Goal: Task Accomplishment & Management: Complete application form

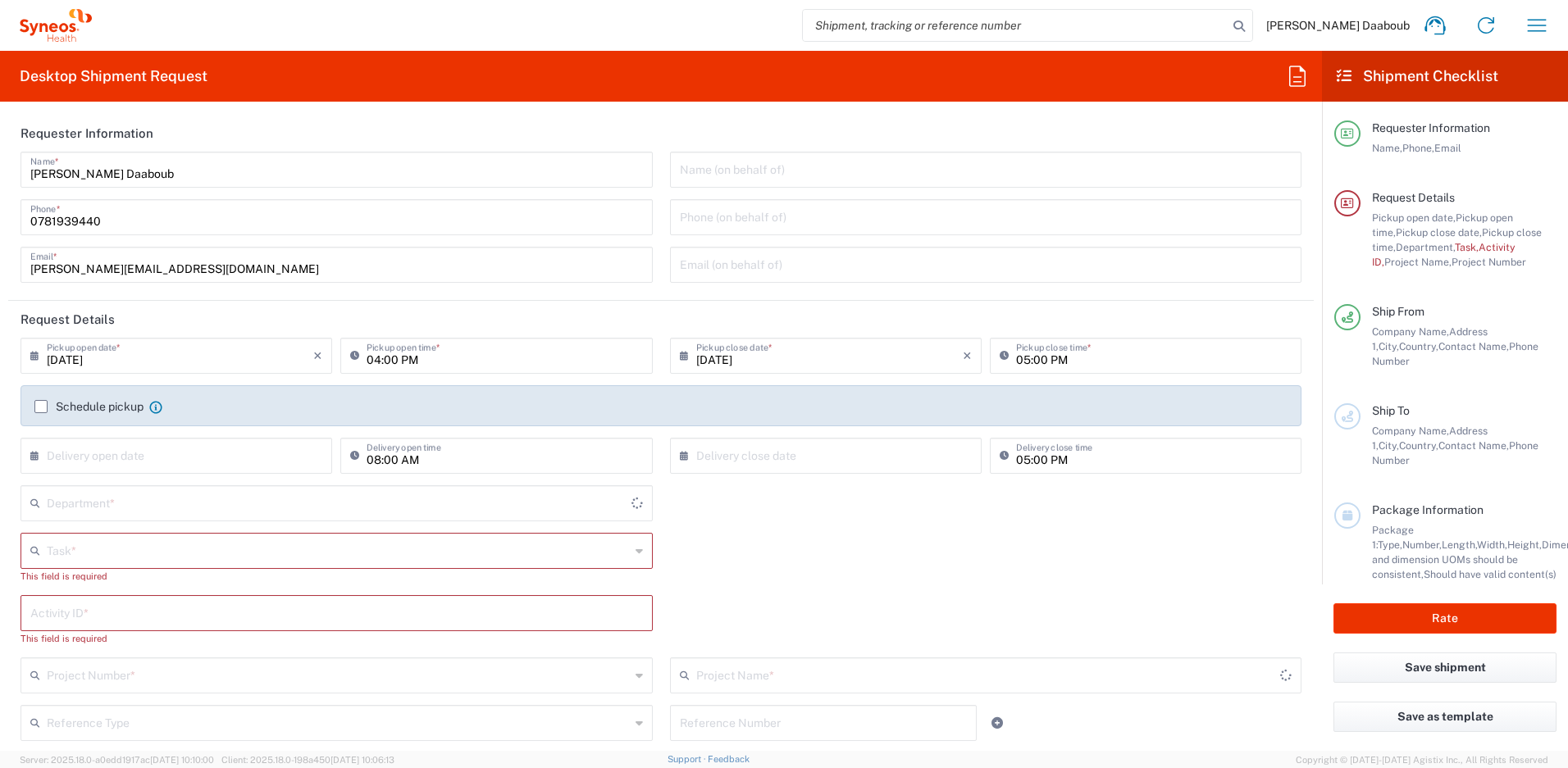
type input "4510"
type input "[GEOGRAPHIC_DATA]"
type input "Syneos Health France SARL"
click at [81, 557] on input "text" at bounding box center [338, 550] width 583 height 29
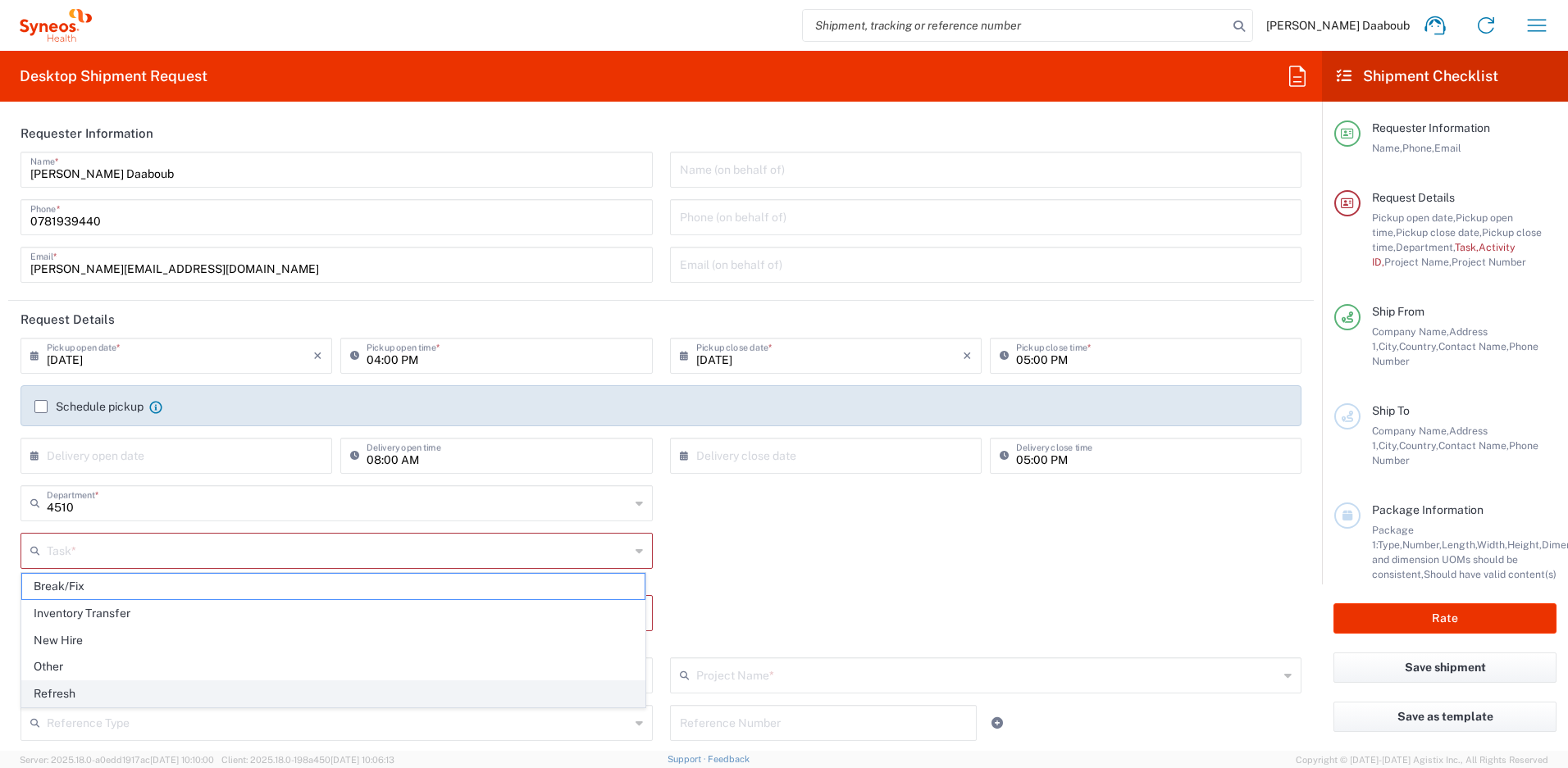
click at [82, 702] on span "Refresh" at bounding box center [333, 694] width 622 height 25
type input "Refresh"
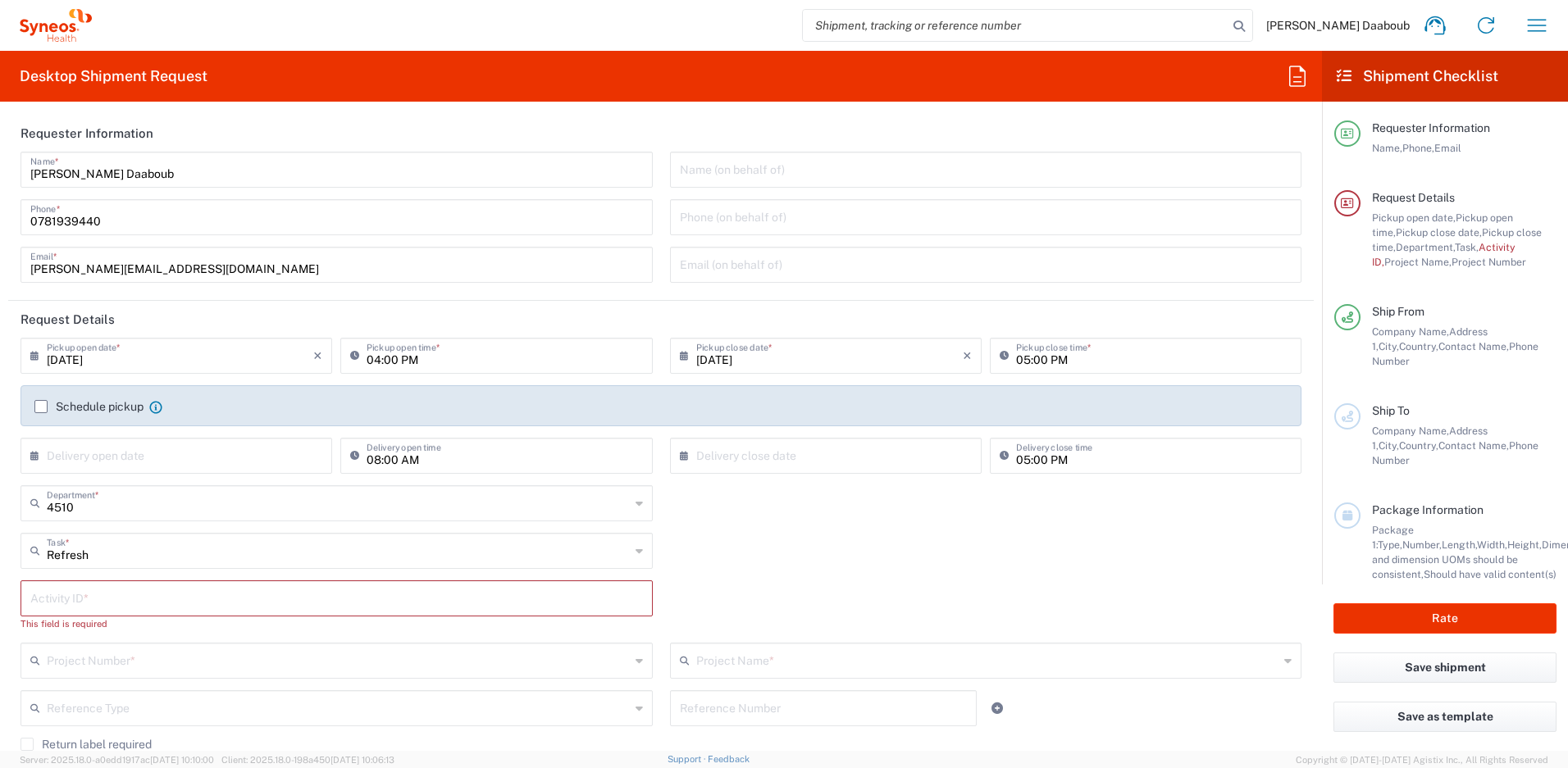
drag, startPoint x: 74, startPoint y: 600, endPoint x: 40, endPoint y: 594, distance: 34.5
click at [73, 600] on input "text" at bounding box center [337, 597] width 613 height 29
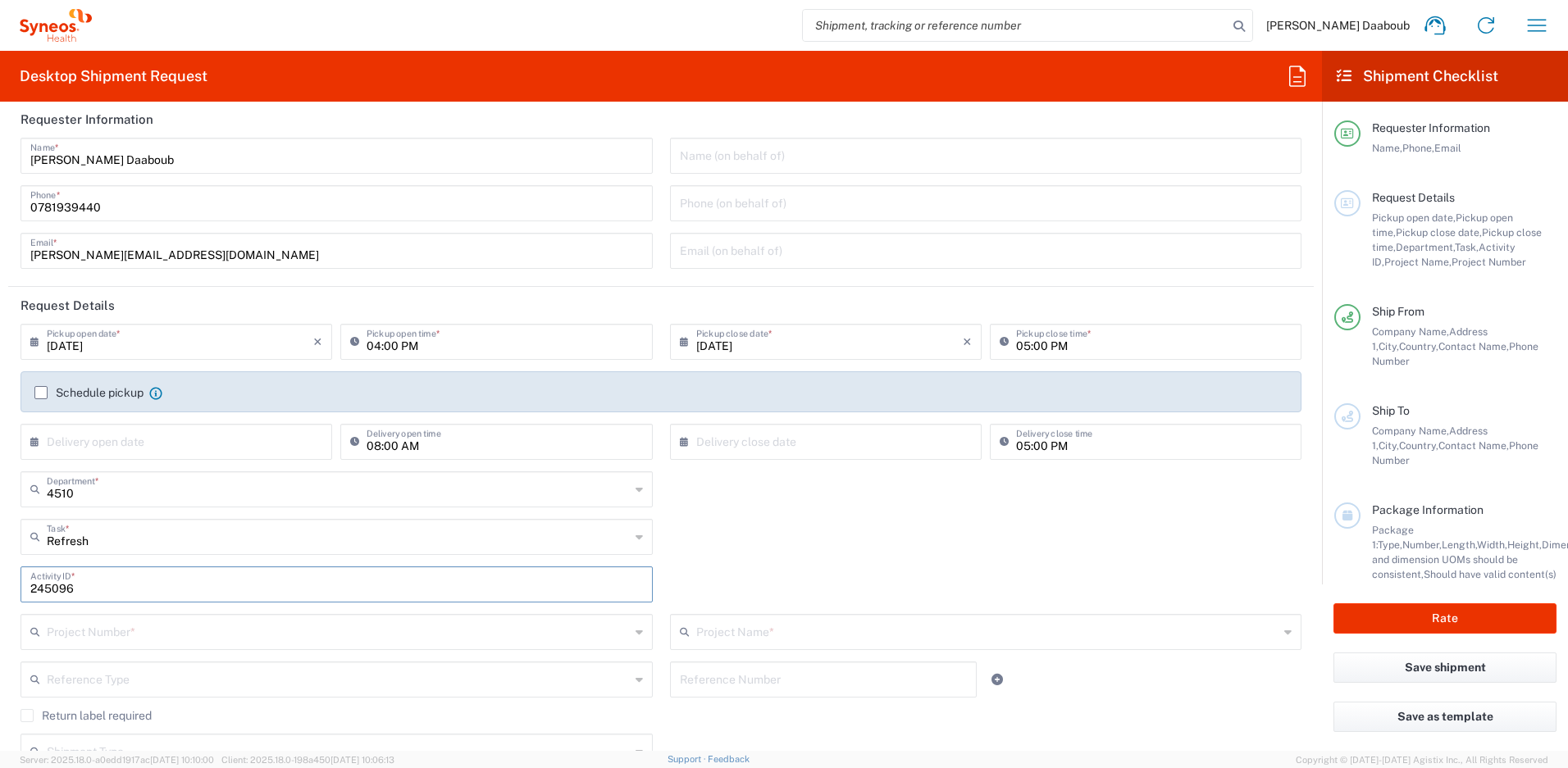
scroll to position [26, 0]
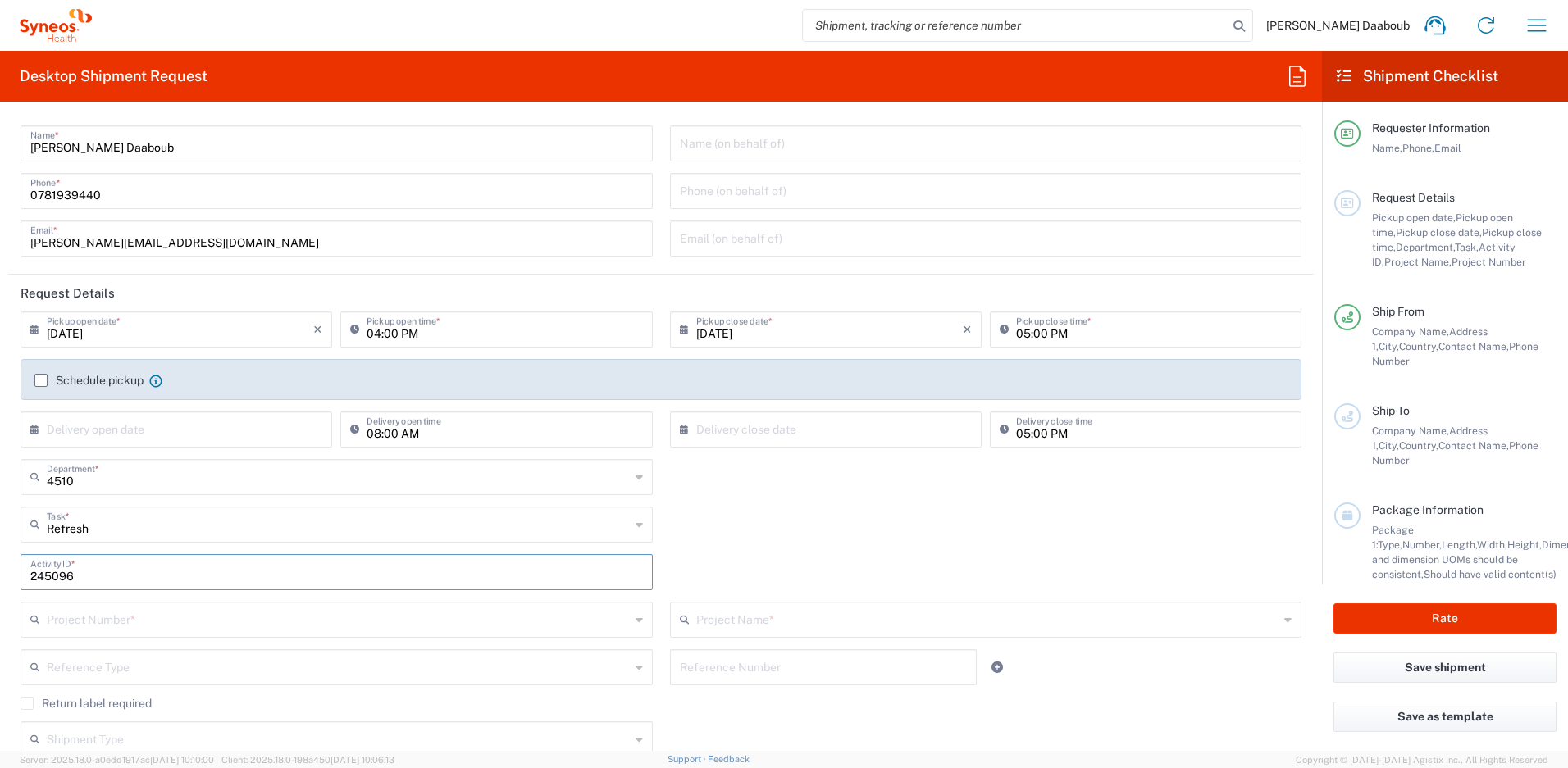
type input "245096"
drag, startPoint x: 84, startPoint y: 613, endPoint x: 72, endPoint y: 617, distance: 12.6
click at [84, 613] on input "text" at bounding box center [338, 619] width 583 height 29
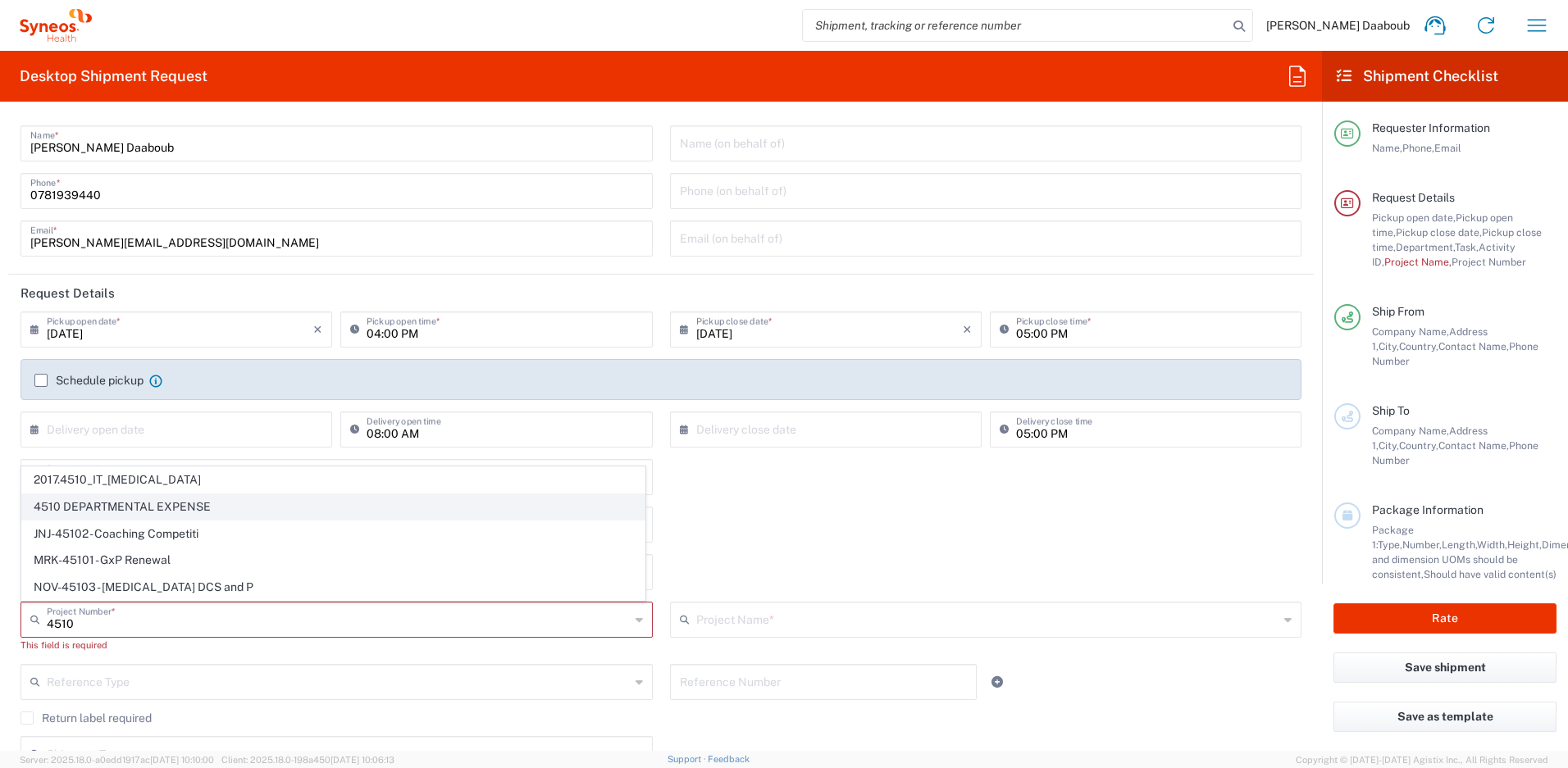
click at [97, 502] on span "4510 DEPARTMENTAL EXPENSE" at bounding box center [333, 507] width 622 height 25
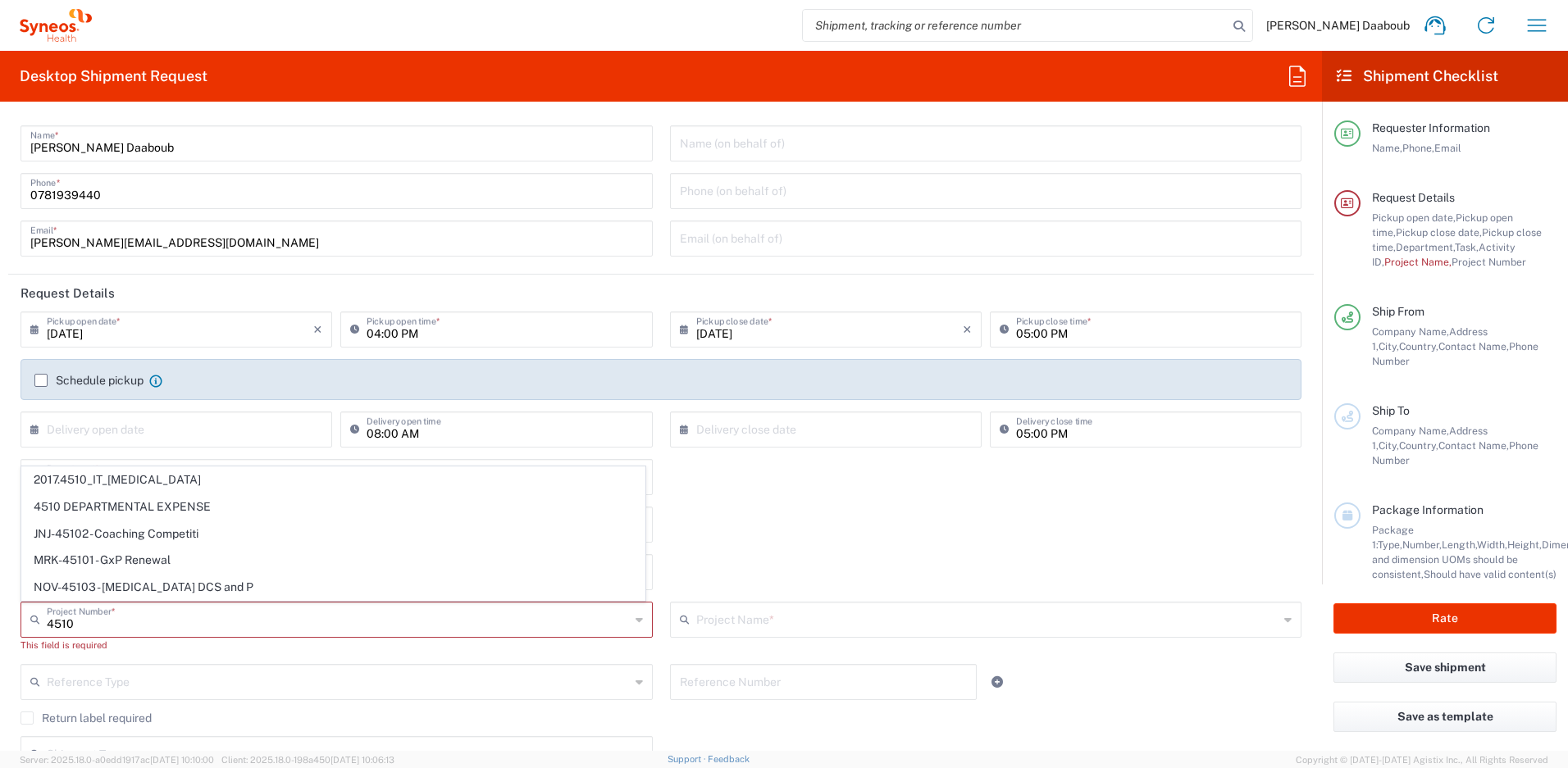
type input "4510 DEPARTMENTAL EXPENSE"
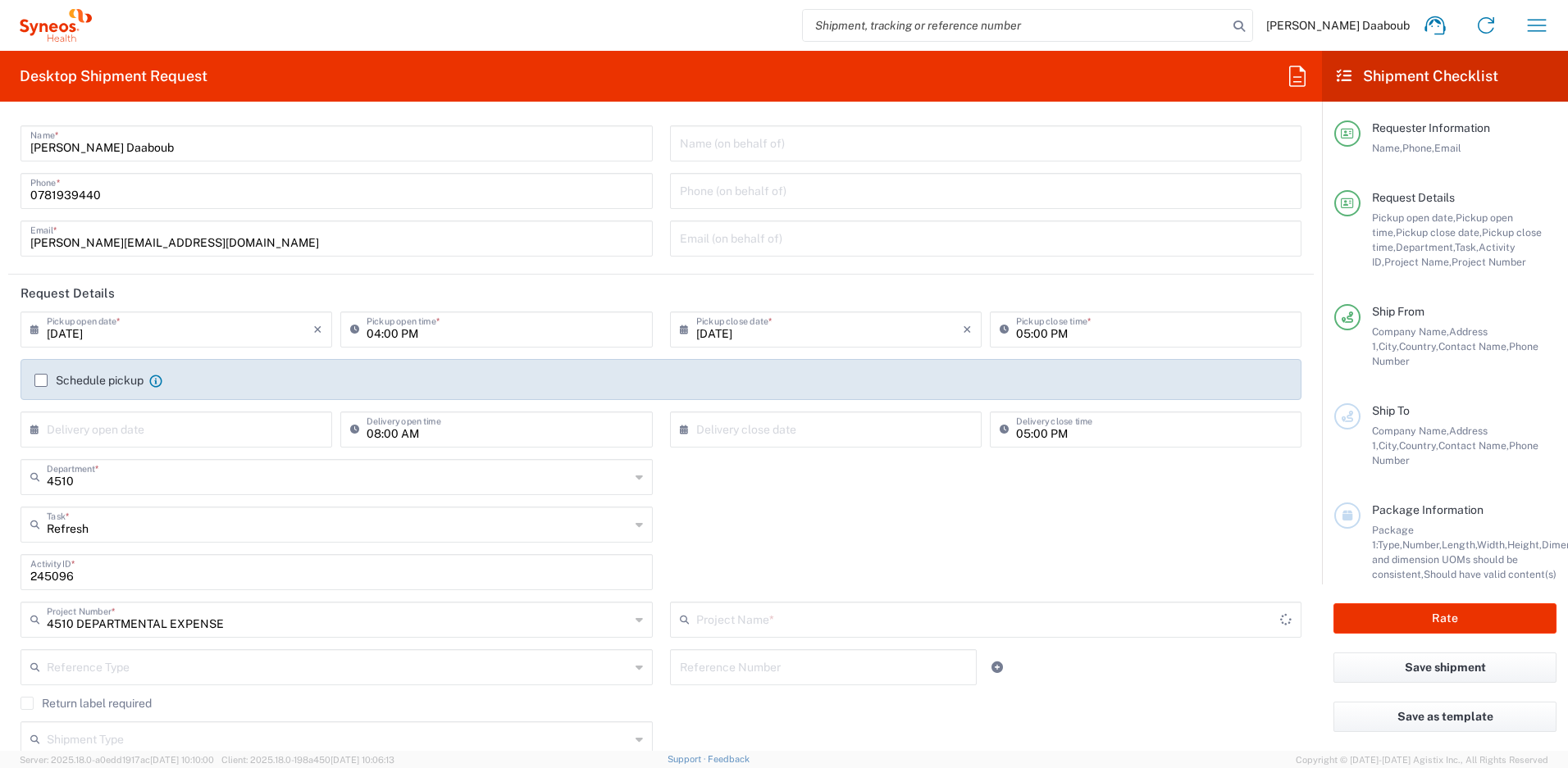
type input "4510 DEPARTMENTAL EXPENSE"
click at [100, 375] on label "Schedule pickup" at bounding box center [89, 380] width 109 height 14
click at [41, 381] on input "Schedule pickup" at bounding box center [41, 381] width 0 height 0
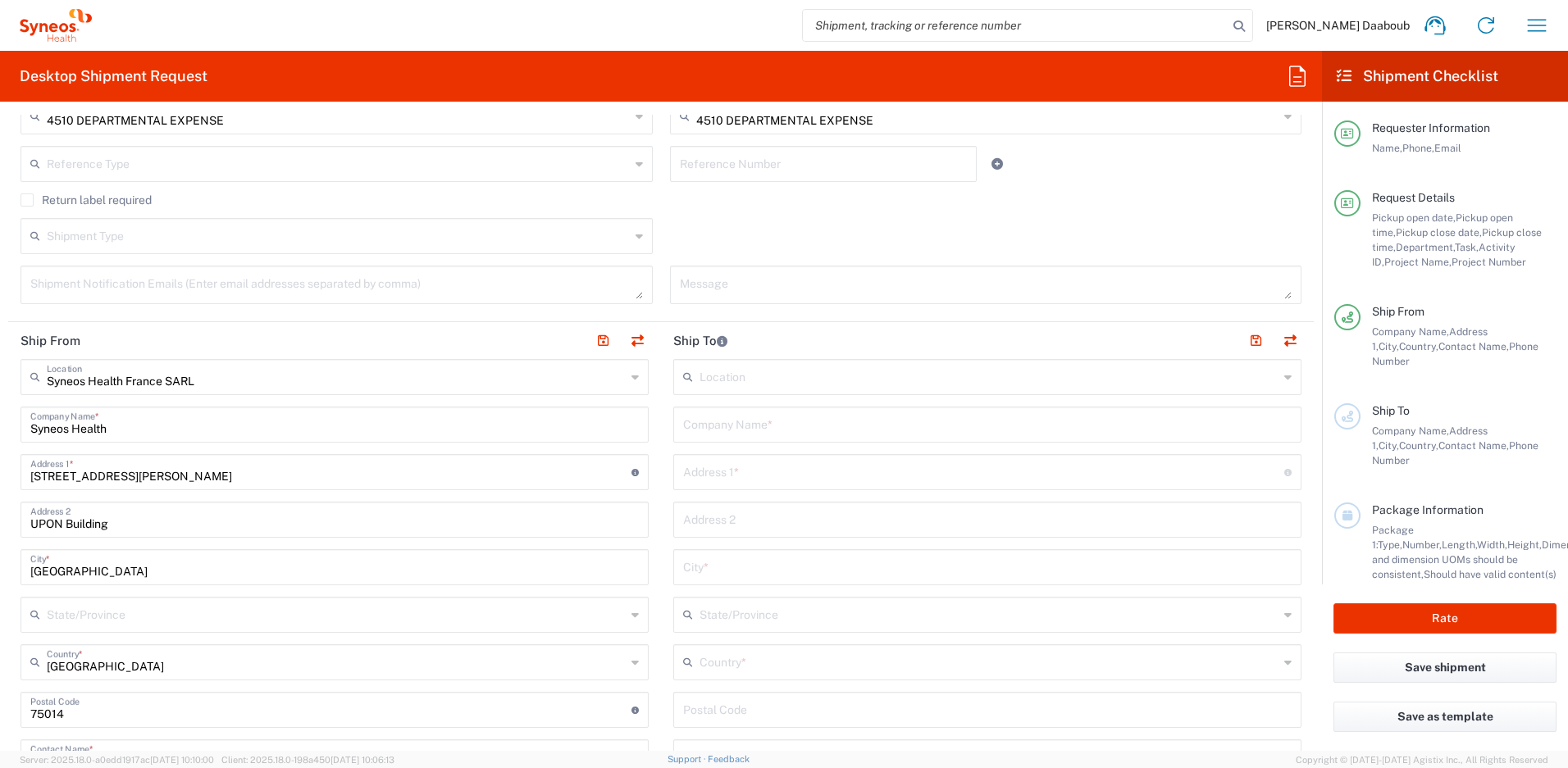
scroll to position [666, 0]
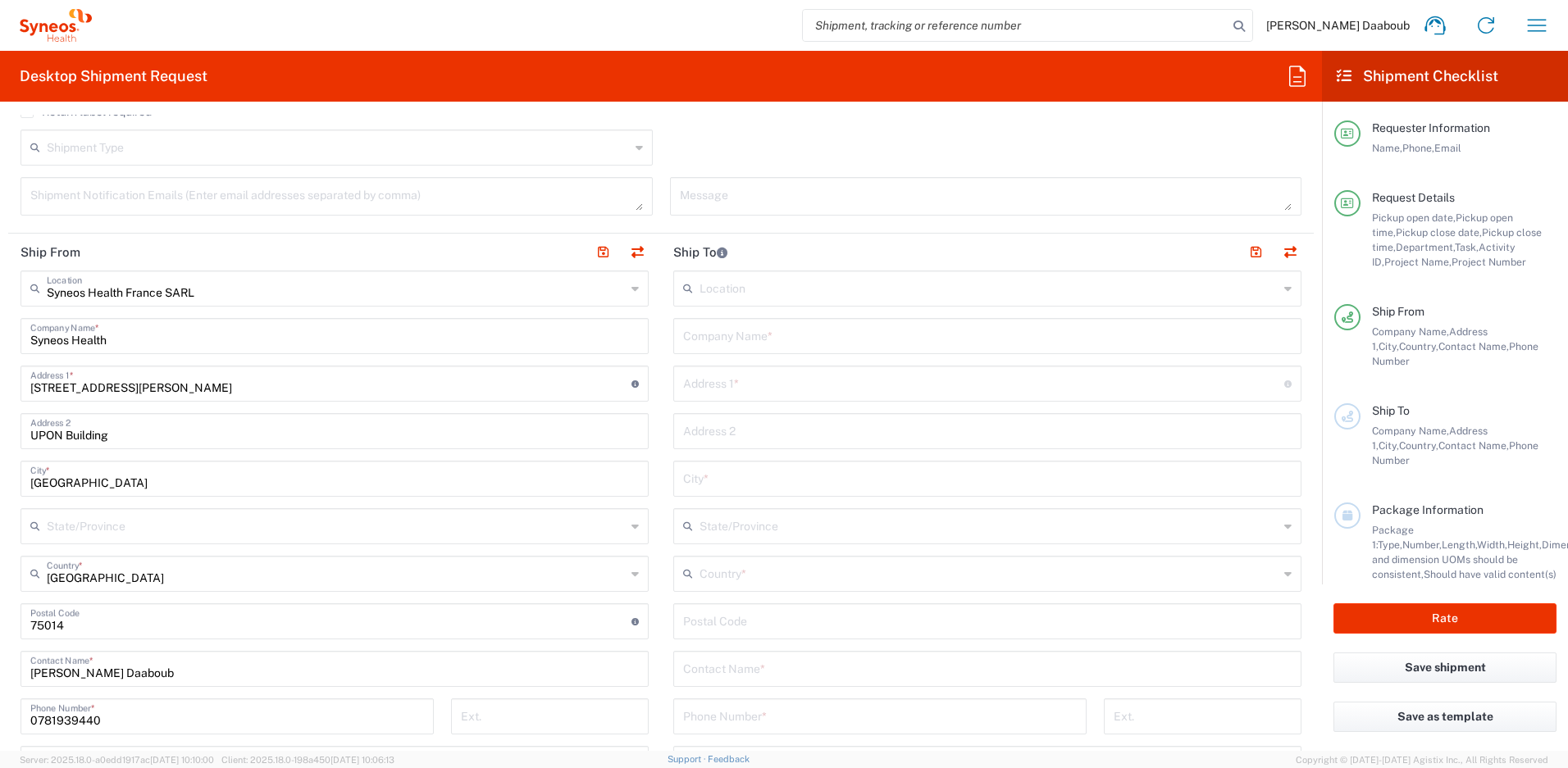
click at [729, 333] on input "text" at bounding box center [987, 335] width 609 height 29
paste input "[PERSON_NAME]"
type input "[PERSON_NAME]"
click at [731, 663] on input "text" at bounding box center [987, 668] width 609 height 29
paste input "[PERSON_NAME]"
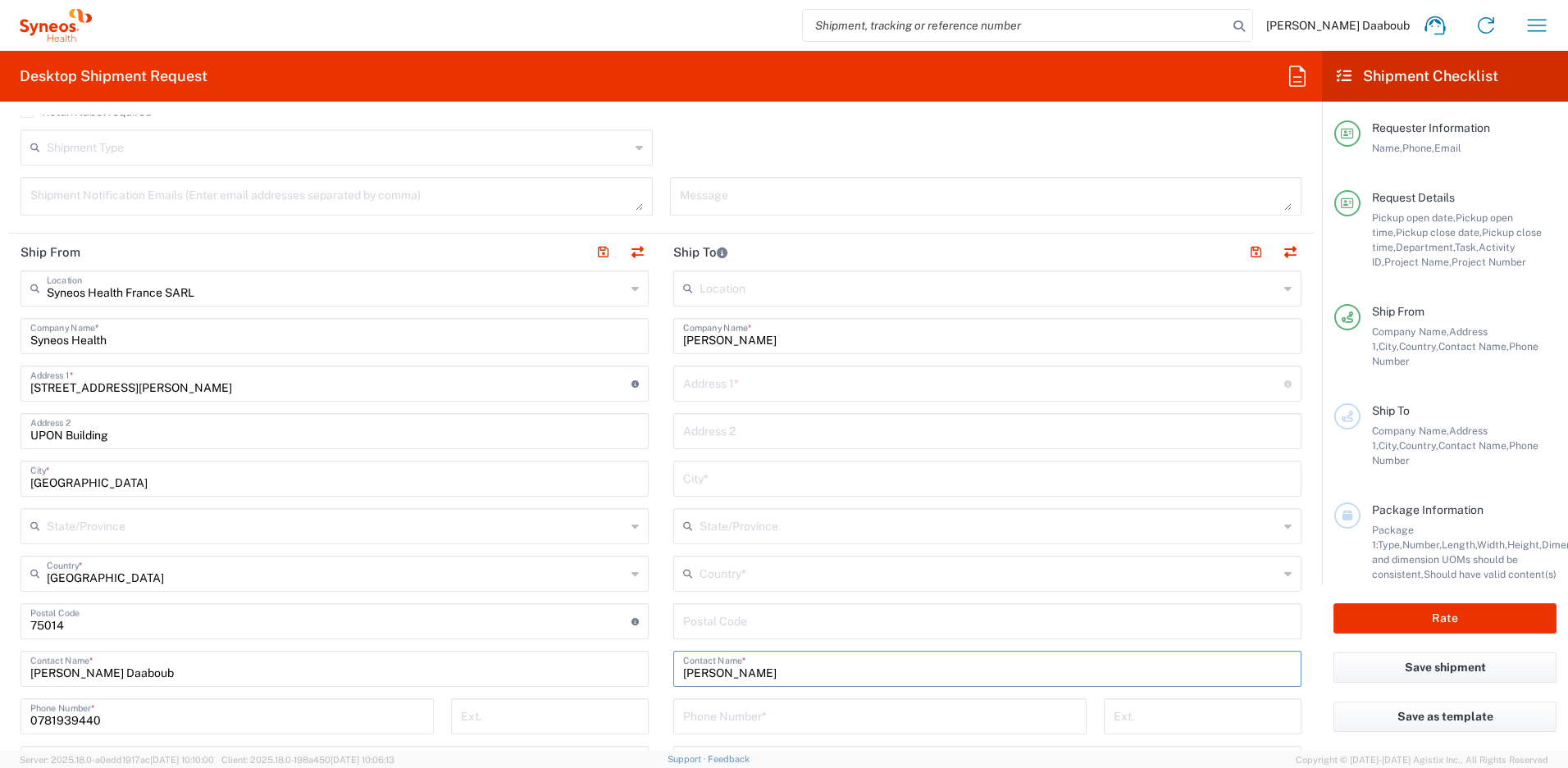
type input "[PERSON_NAME]"
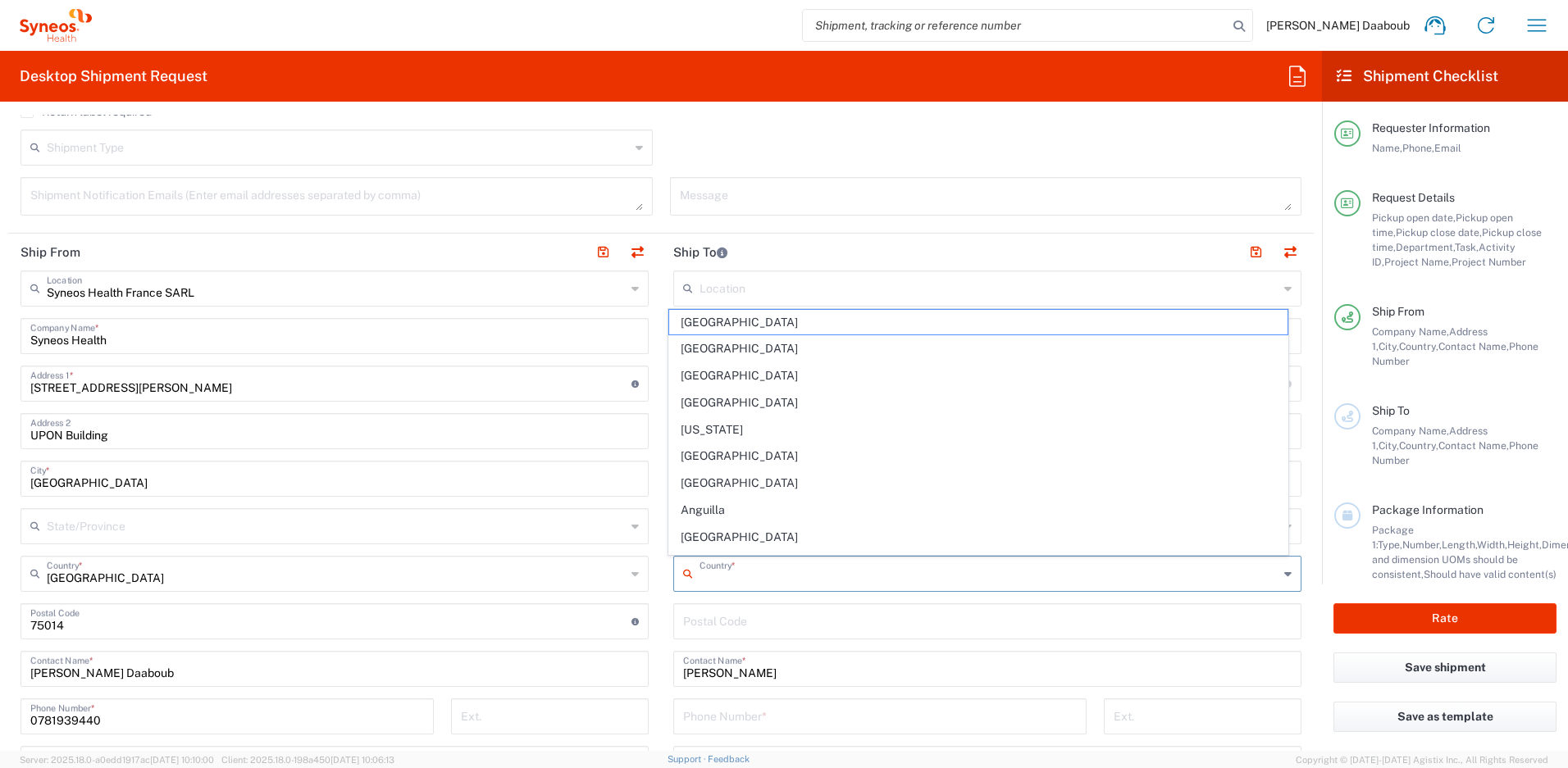
click at [727, 567] on input "text" at bounding box center [989, 573] width 579 height 29
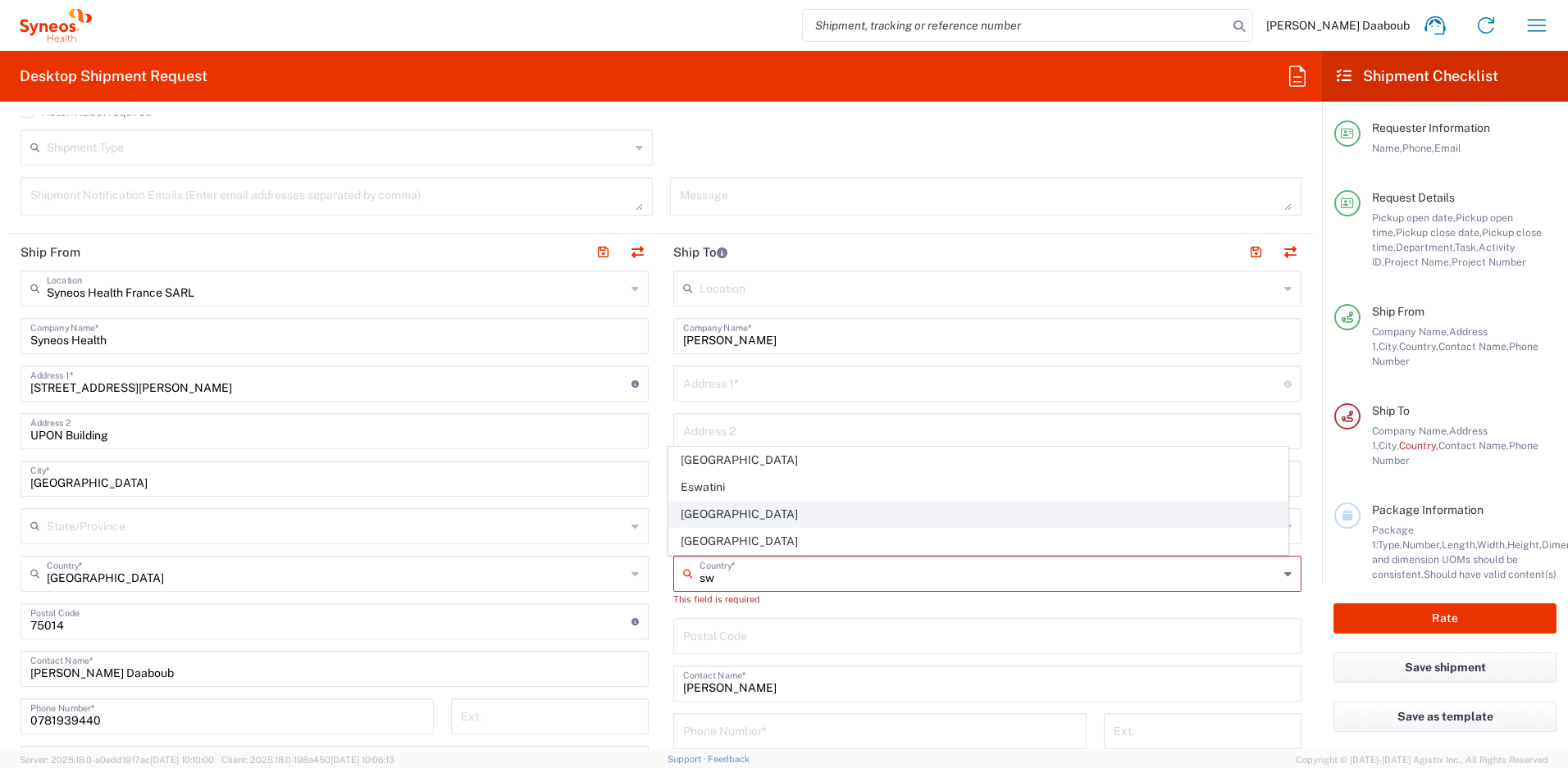
click at [713, 521] on span "[GEOGRAPHIC_DATA]" at bounding box center [979, 515] width 619 height 25
type input "[GEOGRAPHIC_DATA]"
type input "Sender/Shipper"
type input "Delivery Duty Paid"
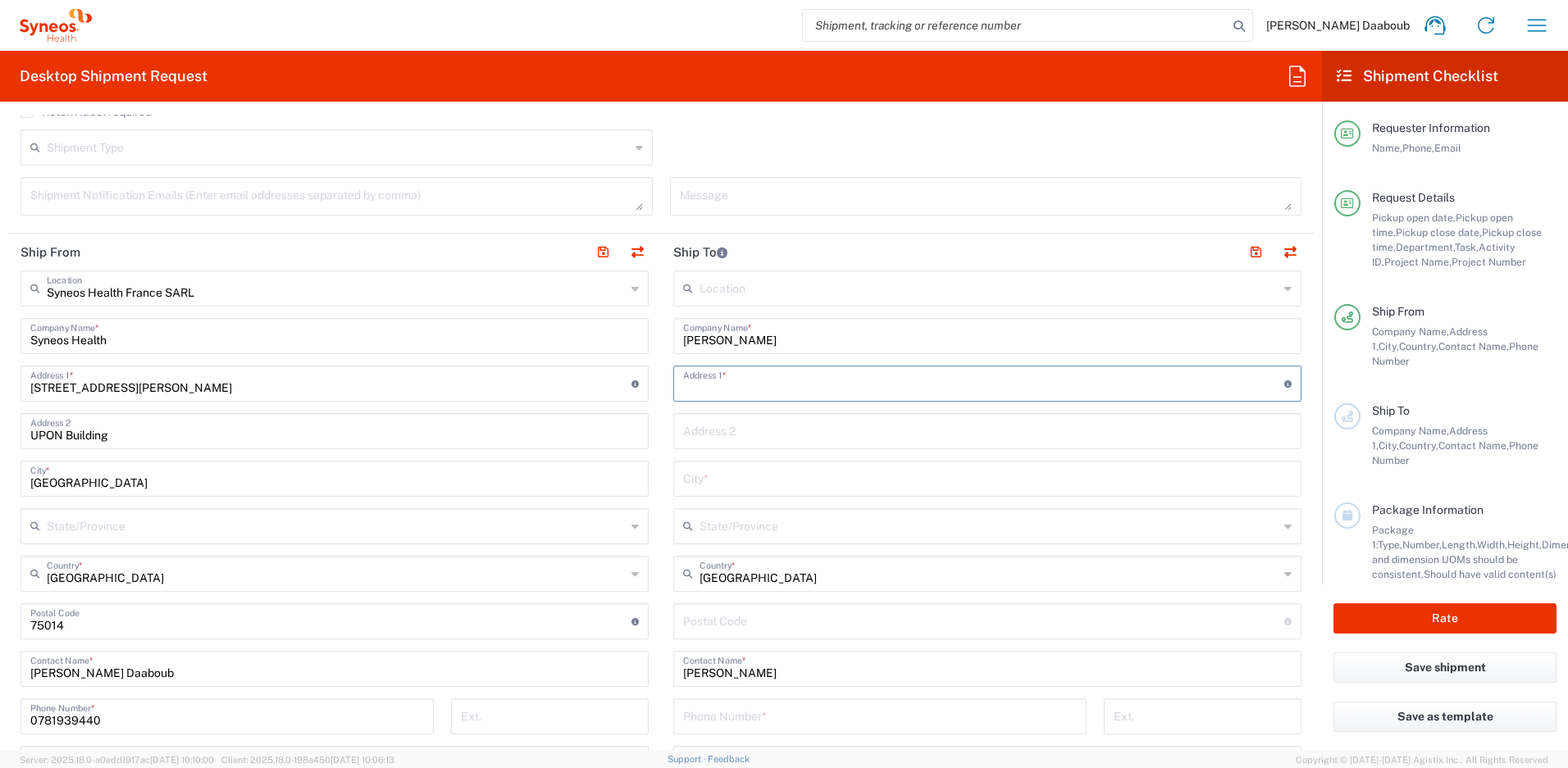
click at [844, 391] on input "text" at bounding box center [984, 383] width 601 height 29
paste input "[STREET_ADDRESS]"
type input "[STREET_ADDRESS]"
click at [721, 618] on input "undefined" at bounding box center [984, 621] width 601 height 29
paste input "1131"
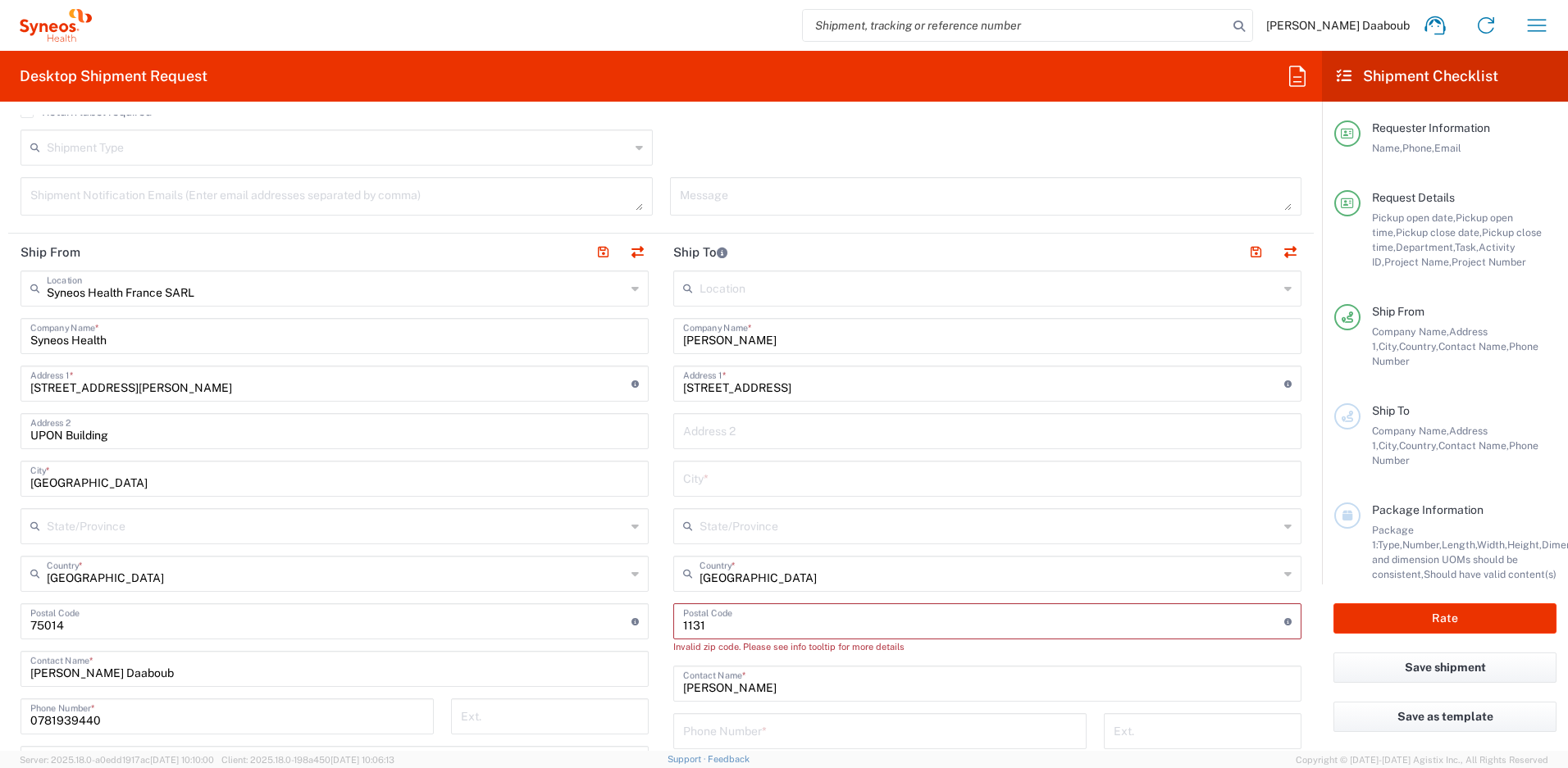
type input "1131"
click at [725, 476] on input "text" at bounding box center [987, 478] width 609 height 29
paste input "[GEOGRAPHIC_DATA]"
type input "[GEOGRAPHIC_DATA]"
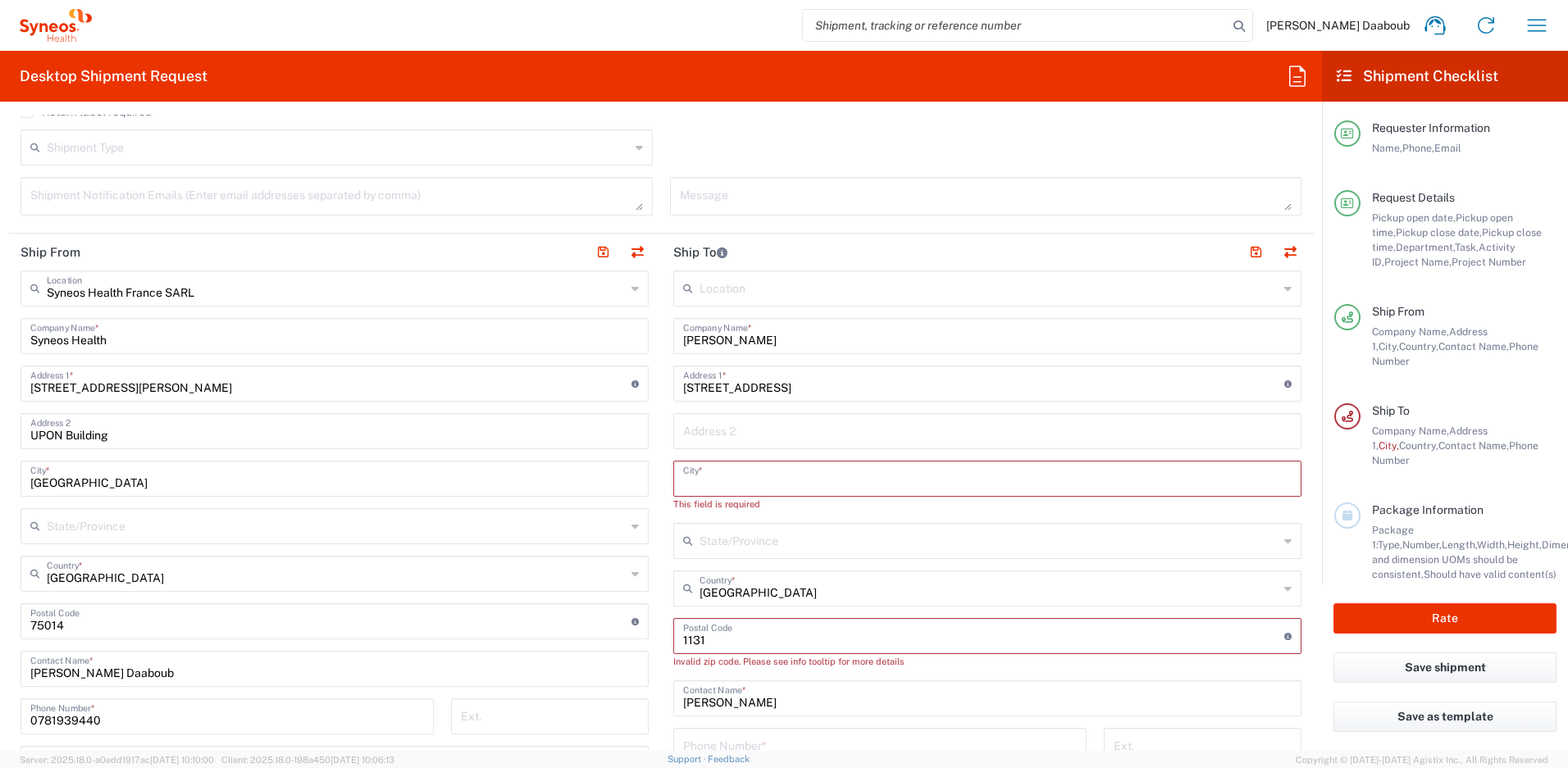
click at [712, 474] on input "text" at bounding box center [987, 478] width 609 height 29
paste input "[GEOGRAPHIC_DATA]"
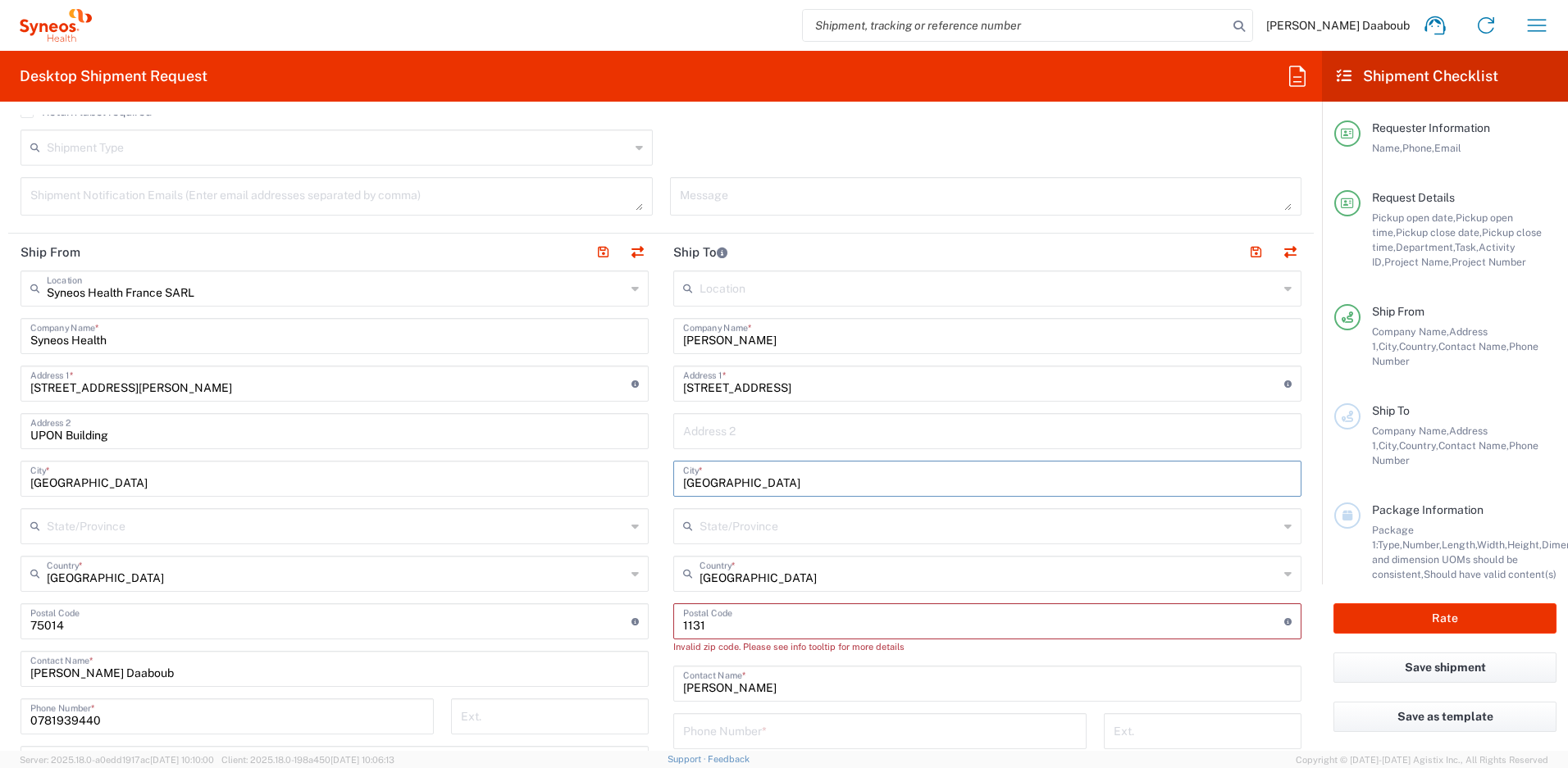
type input "[GEOGRAPHIC_DATA]"
click at [990, 441] on input "text" at bounding box center [987, 431] width 609 height 29
click at [701, 619] on input "undefined" at bounding box center [984, 621] width 601 height 29
click at [684, 627] on input "undefined" at bounding box center [984, 621] width 601 height 29
type input "1031"
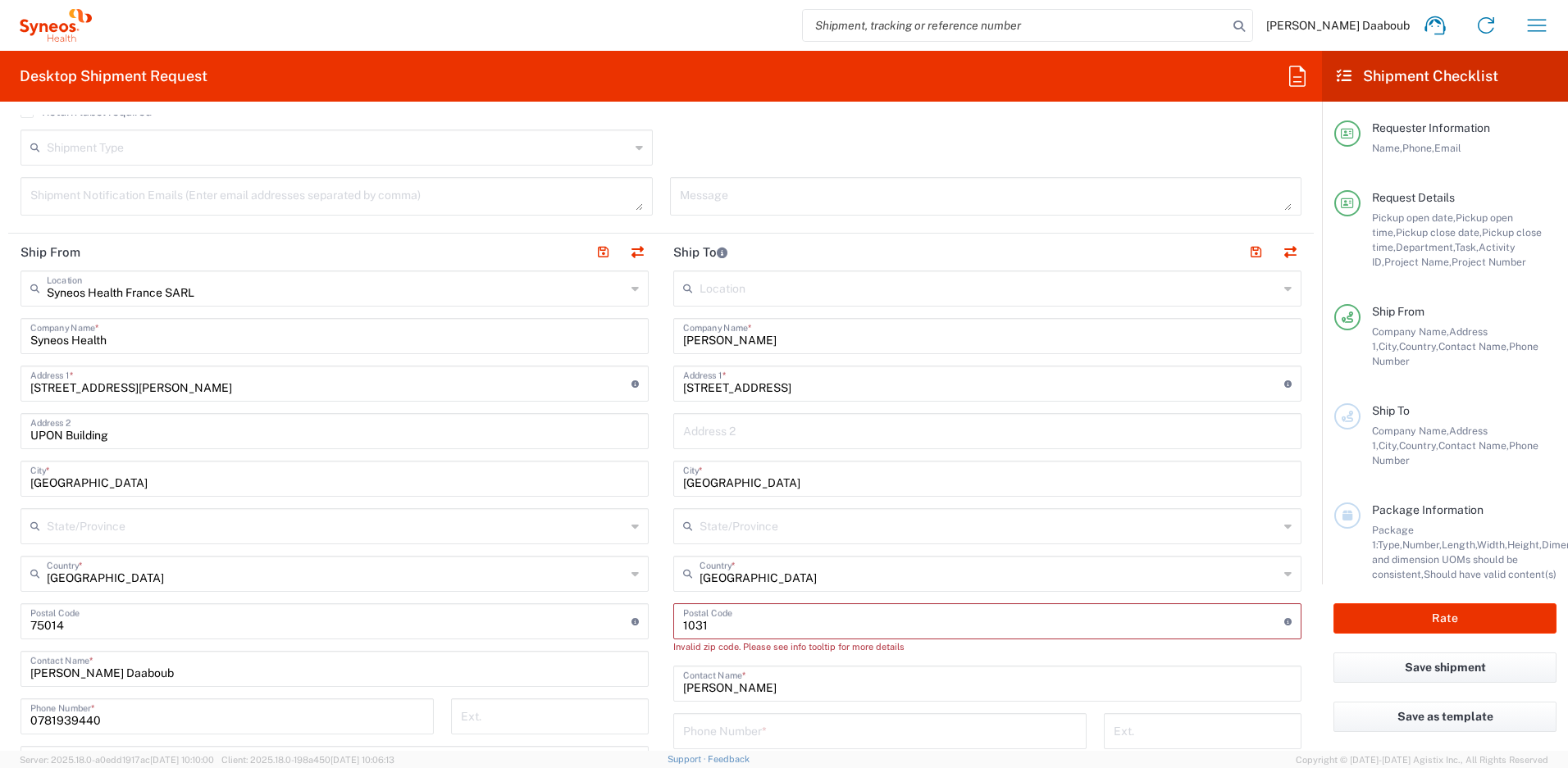
click at [898, 640] on div "Invalid zip code. Please see info tooltip for more details" at bounding box center [987, 647] width 628 height 14
click at [889, 618] on input "undefined" at bounding box center [984, 621] width 601 height 29
drag, startPoint x: 841, startPoint y: 621, endPoint x: 702, endPoint y: 618, distance: 139.0
click at [702, 618] on input "undefined" at bounding box center [984, 621] width 601 height 29
drag, startPoint x: 749, startPoint y: 631, endPoint x: 613, endPoint y: 622, distance: 136.3
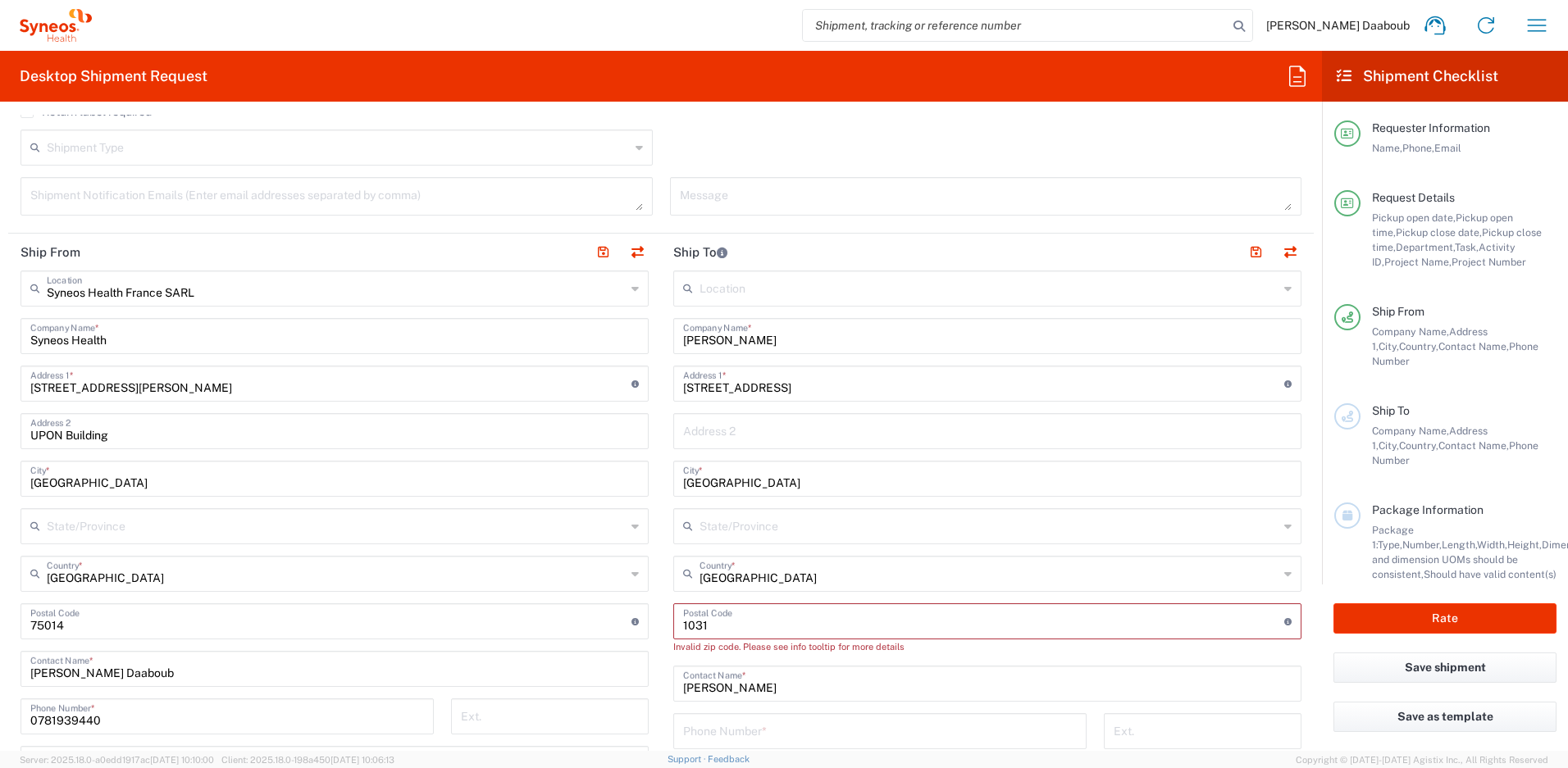
click at [613, 622] on div "Ship From Syneos Health [GEOGRAPHIC_DATA] SARL Location Syneos Health [GEOGRAPH…" at bounding box center [660, 647] width 1306 height 828
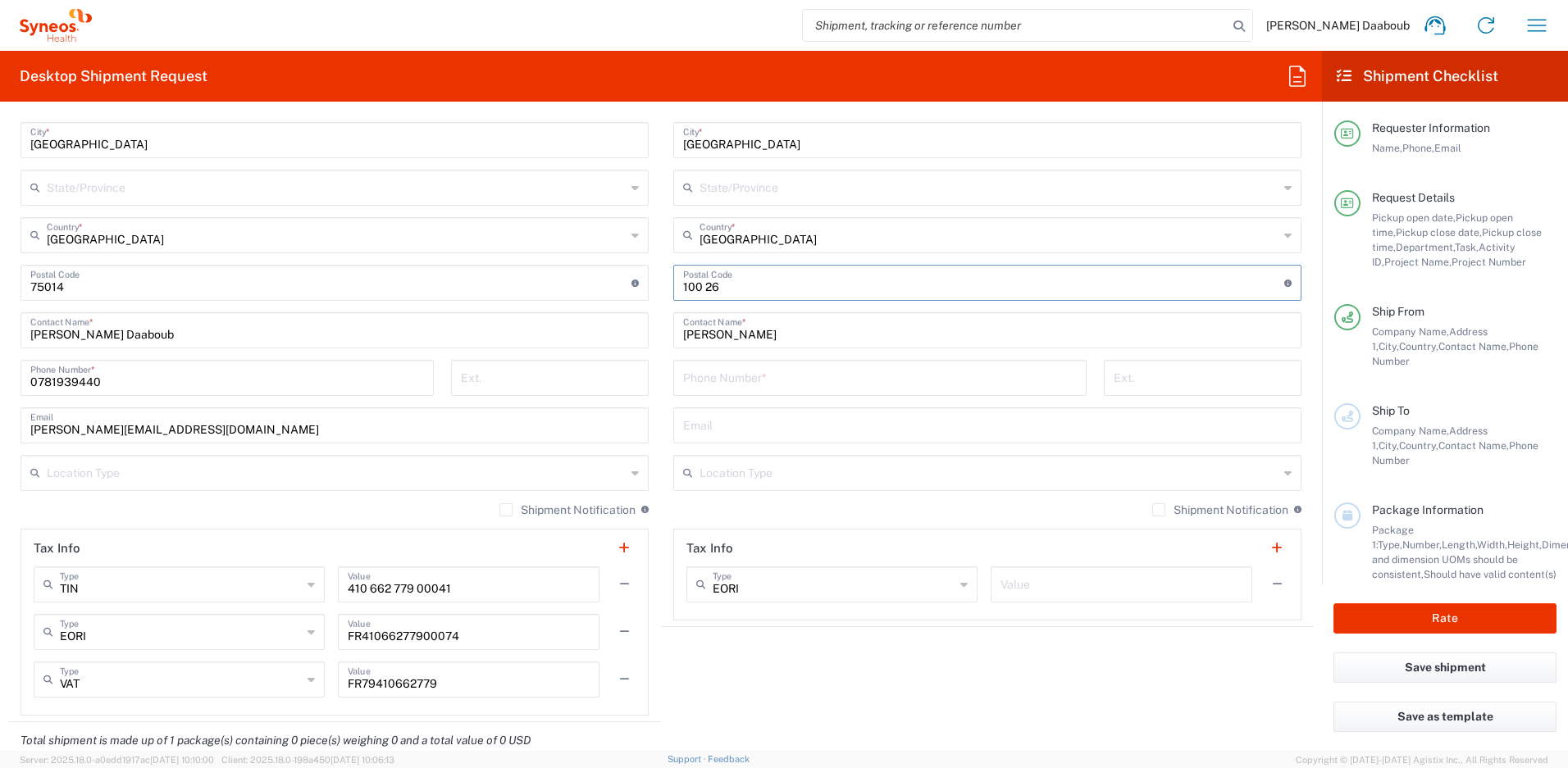
type input "100 26"
click at [762, 367] on input "tel" at bounding box center [879, 377] width 394 height 29
paste input "[PHONE_NUMBER]"
type input "[PHONE_NUMBER]"
click at [734, 420] on input "text" at bounding box center [987, 424] width 609 height 29
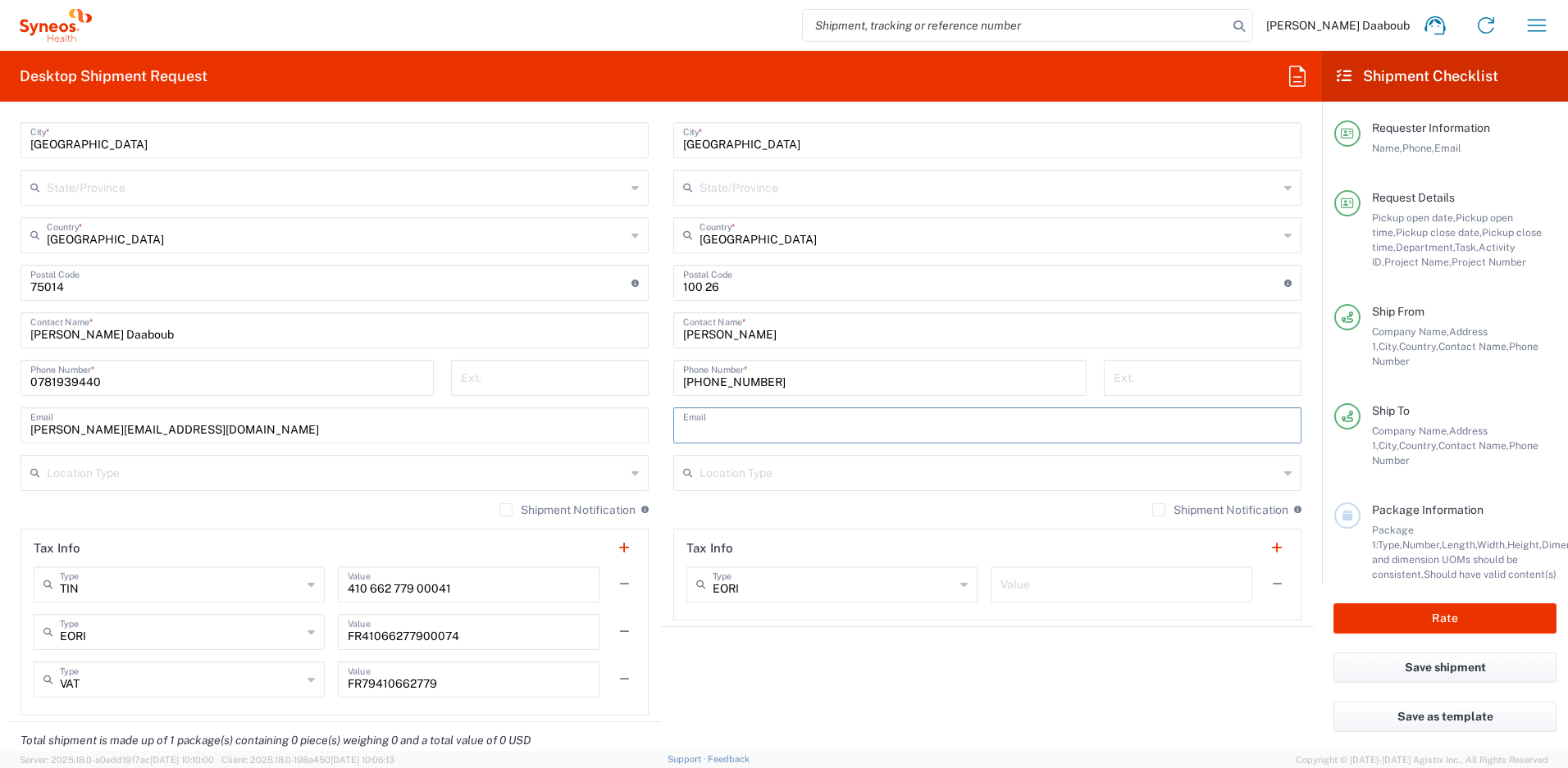
paste input "[PERSON_NAME][EMAIL_ADDRESS][PERSON_NAME][DOMAIN_NAME]"
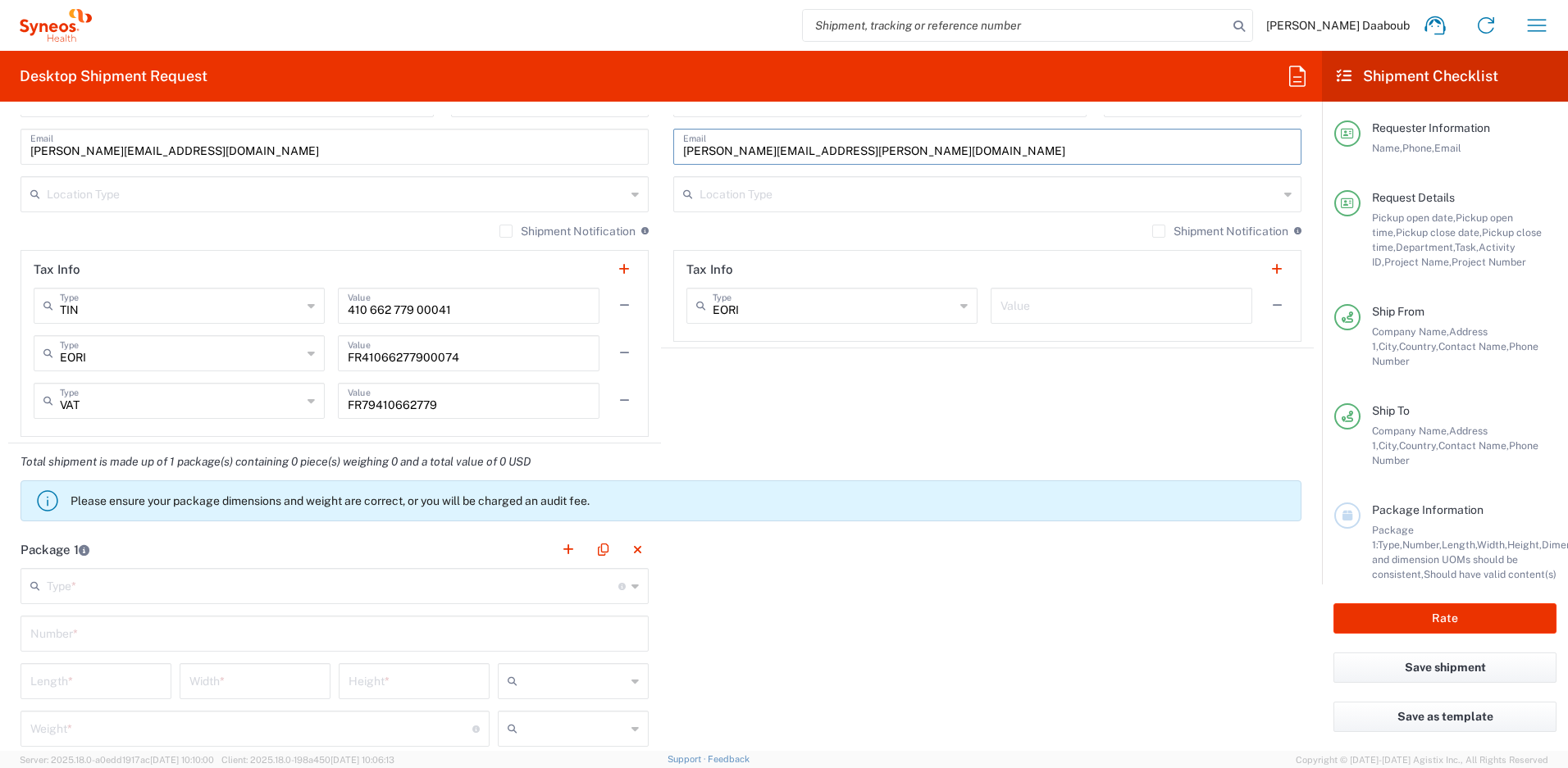
scroll to position [1347, 0]
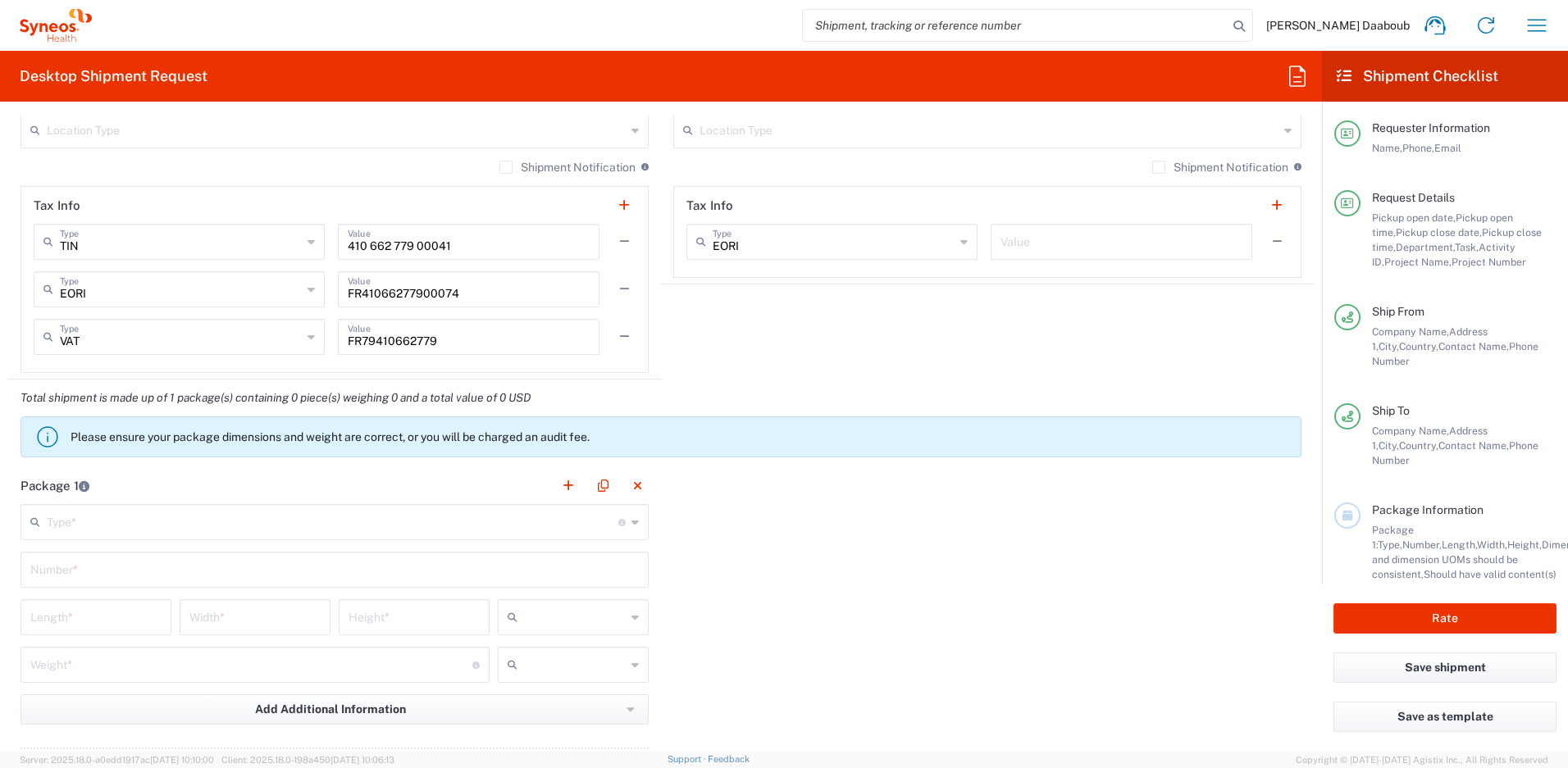
type input "[PERSON_NAME][EMAIL_ADDRESS][PERSON_NAME][DOMAIN_NAME]"
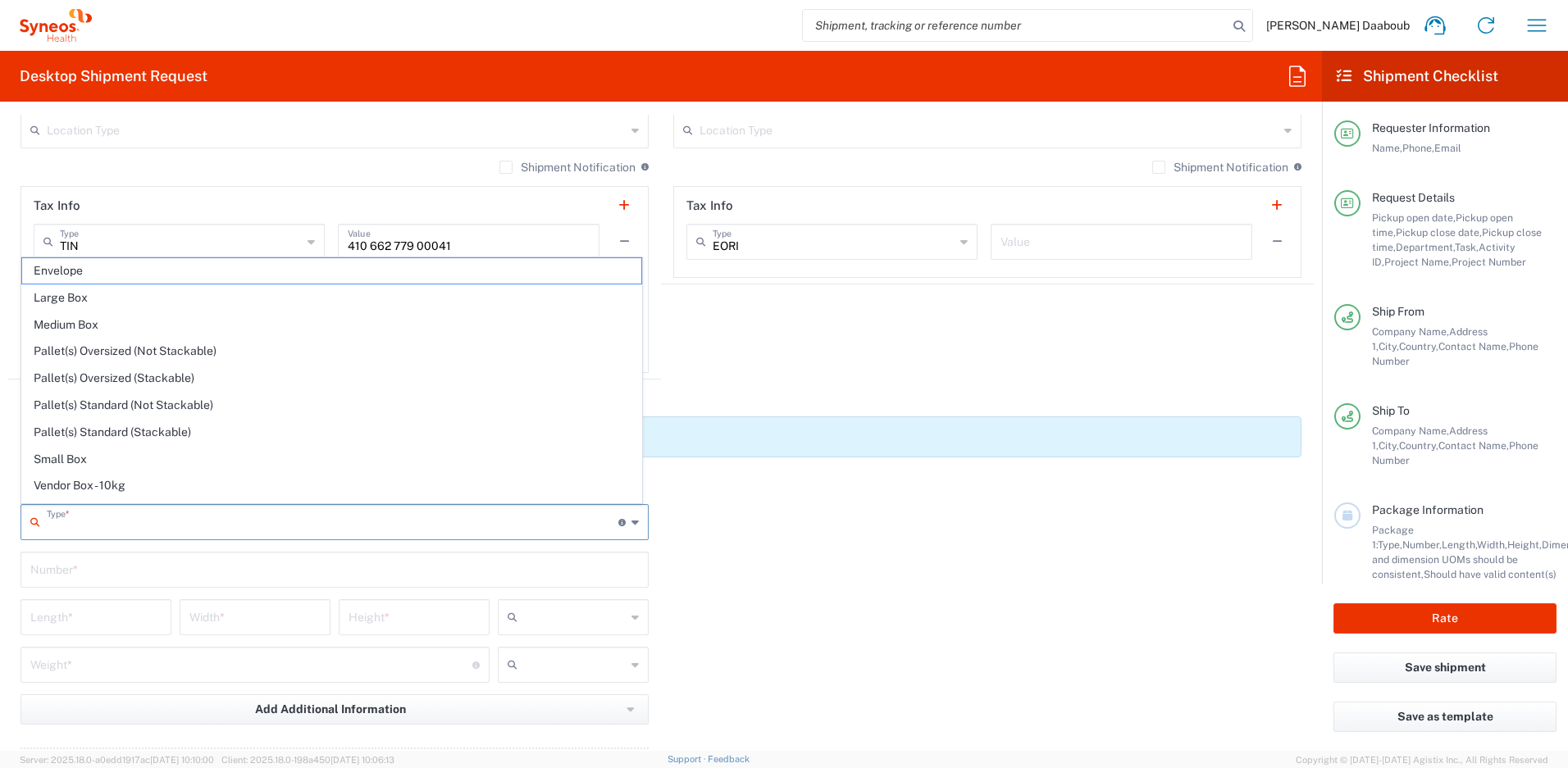
click at [163, 523] on input "text" at bounding box center [333, 521] width 572 height 29
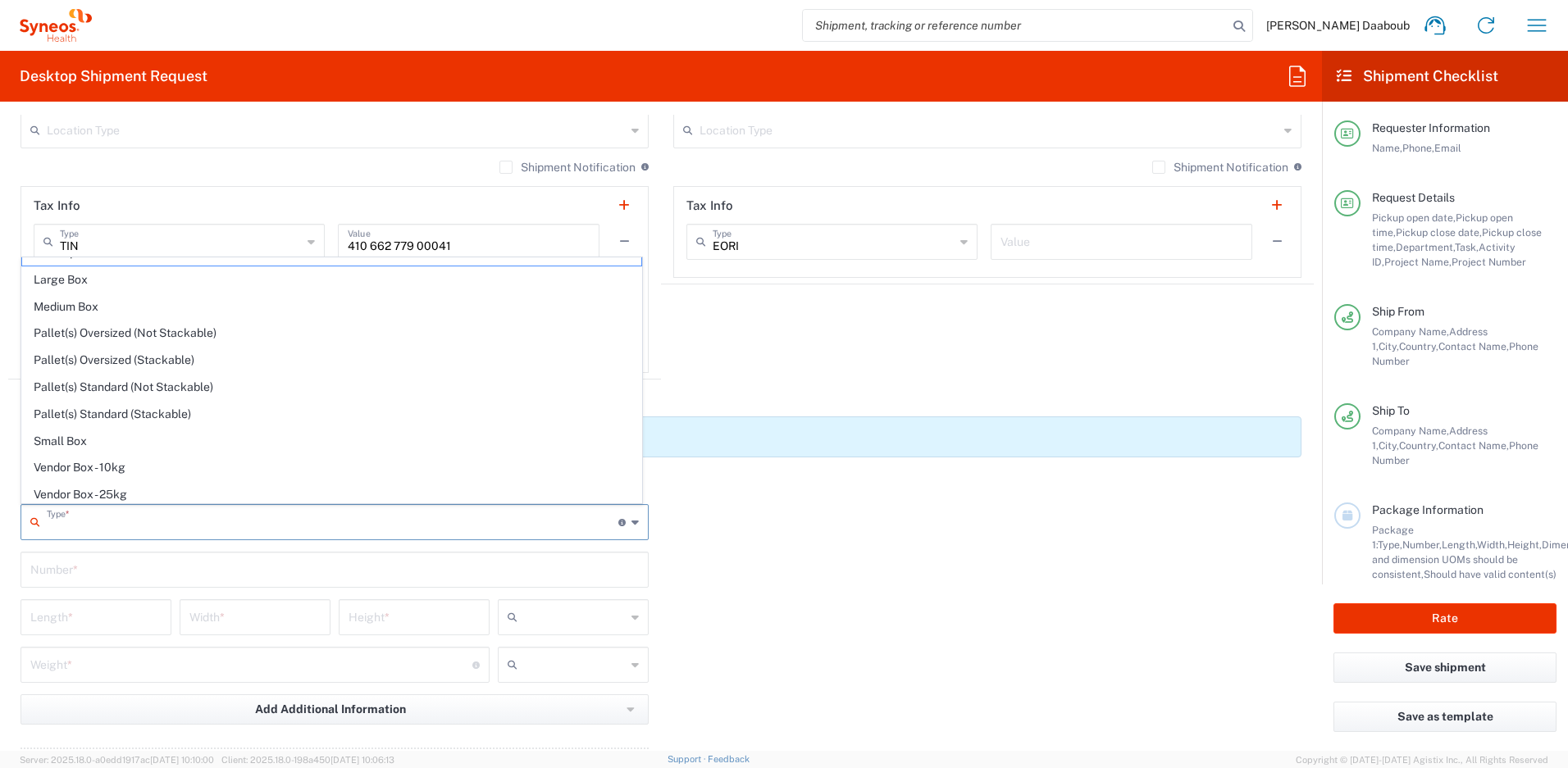
scroll to position [50, 0]
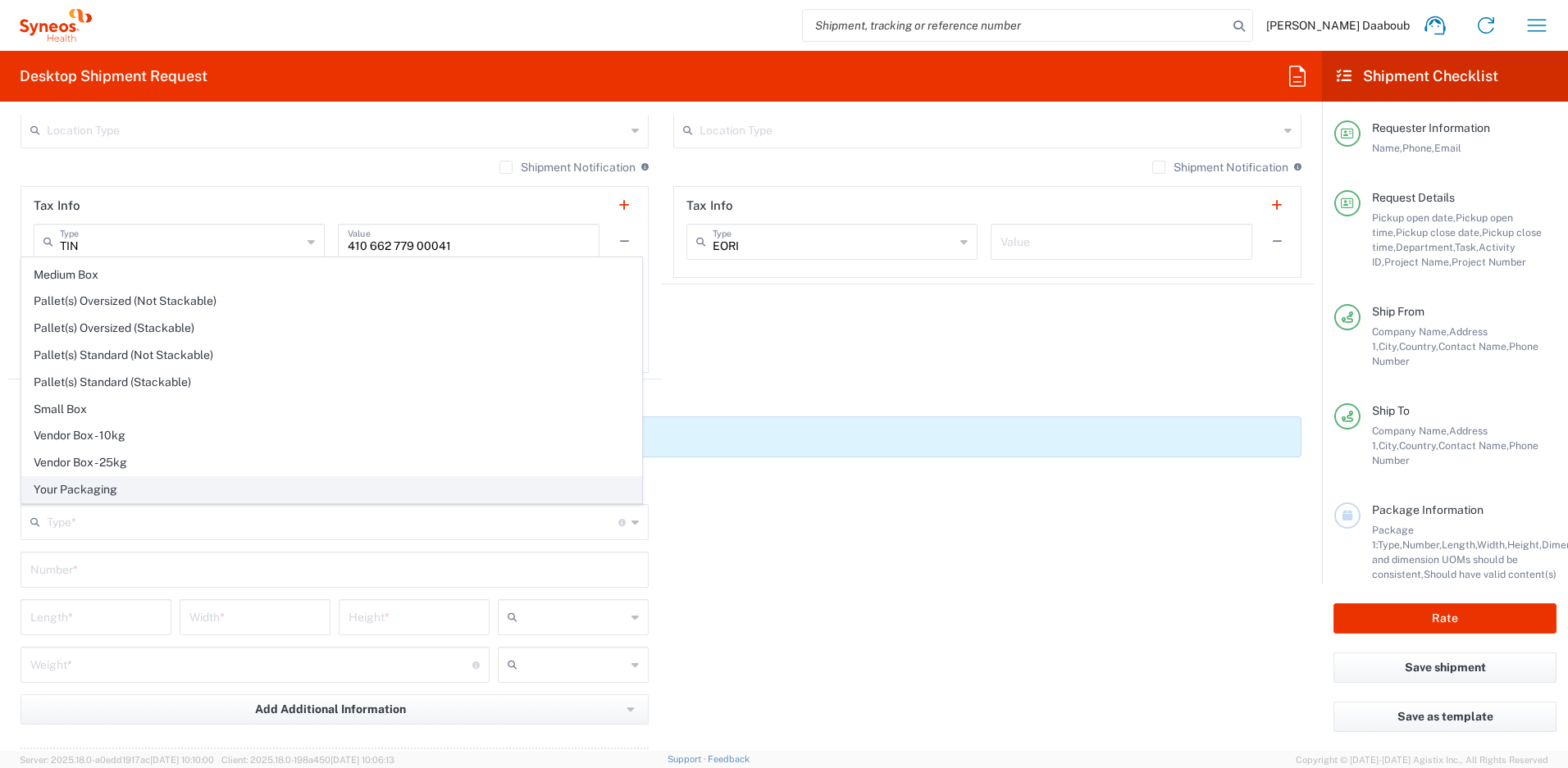
click at [97, 486] on span "Your Packaging" at bounding box center [331, 490] width 619 height 25
type input "Your Packaging"
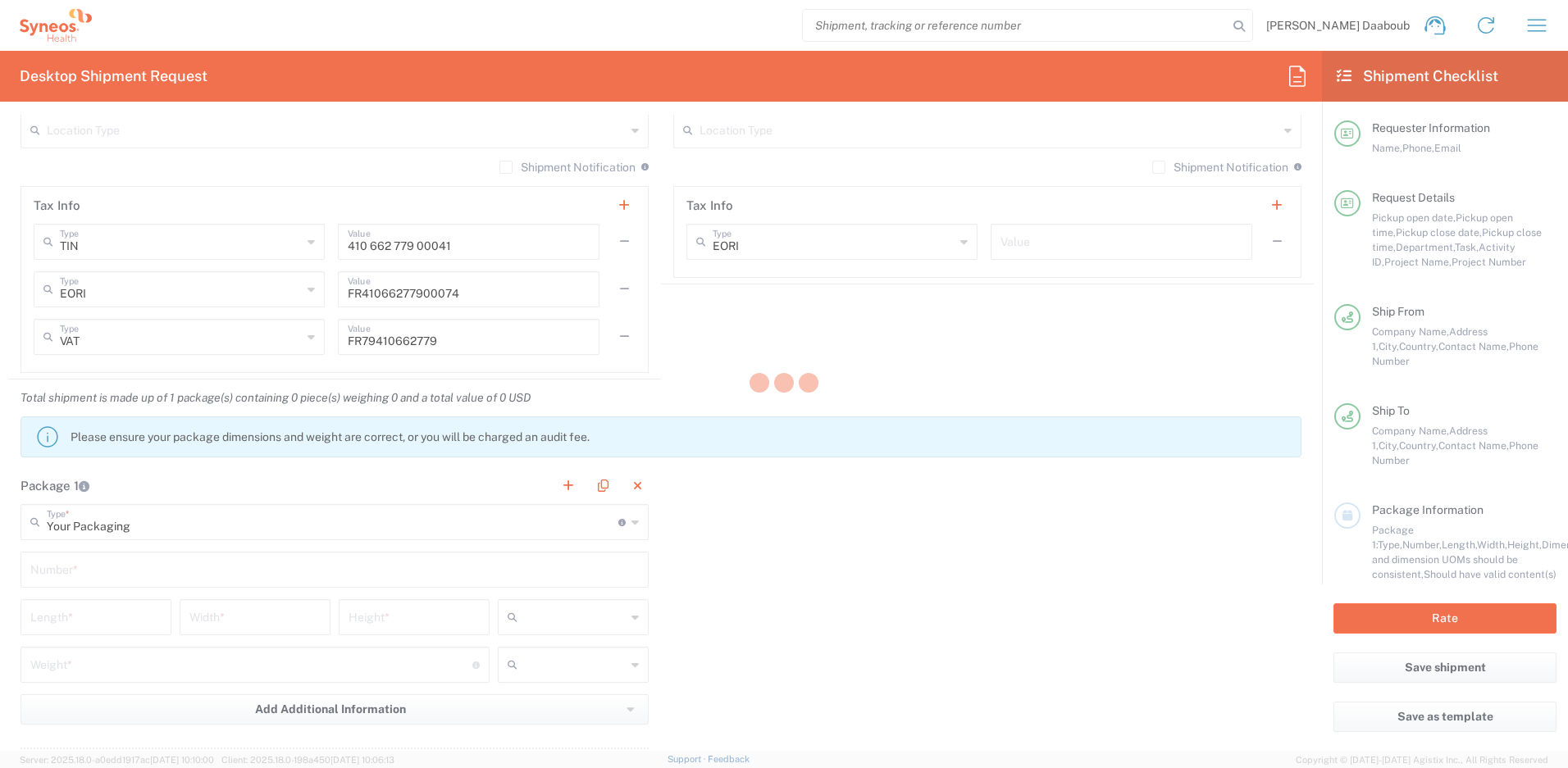
click at [82, 579] on div at bounding box center [784, 384] width 1568 height 768
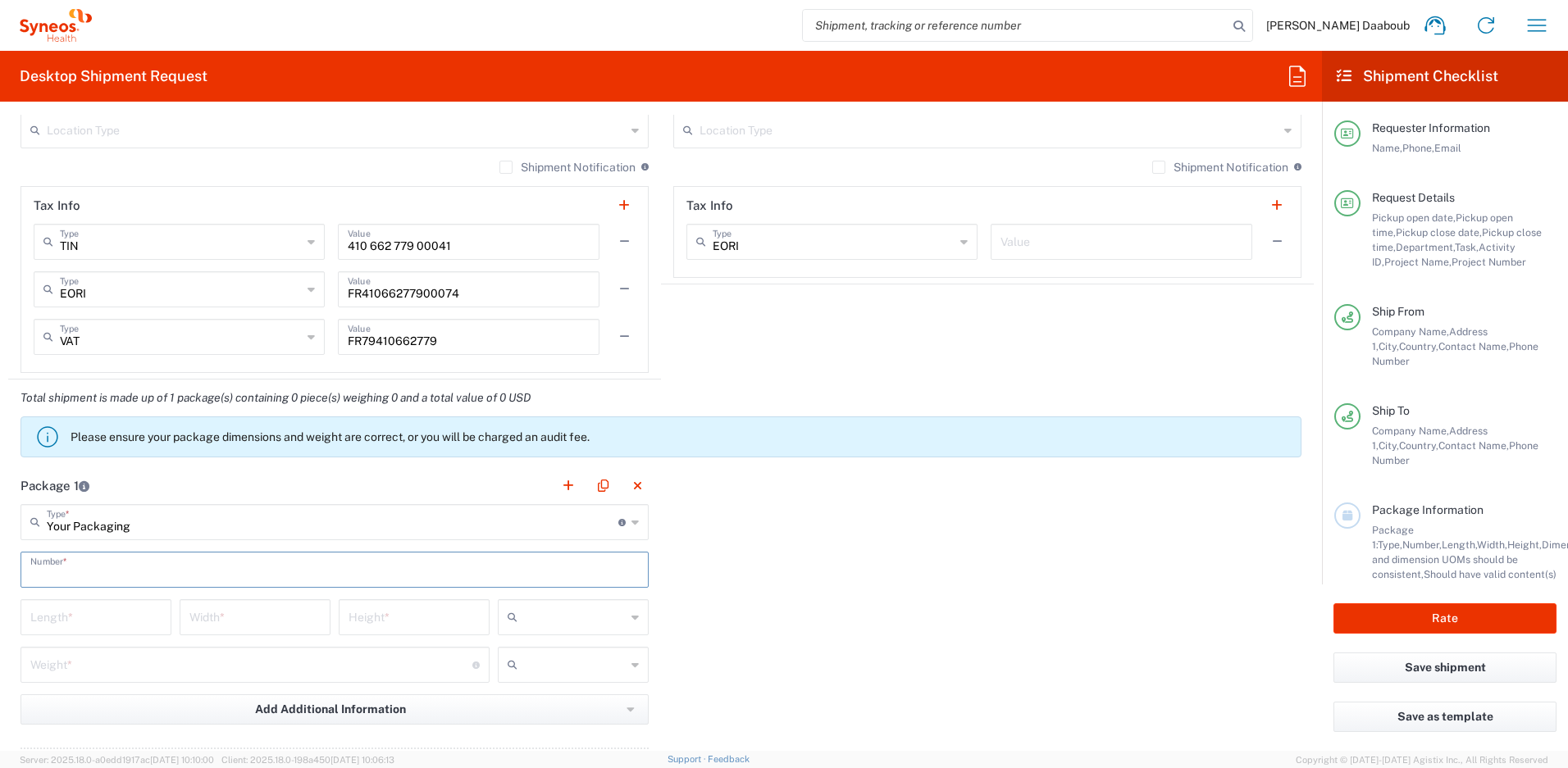
click at [92, 583] on input "text" at bounding box center [335, 569] width 609 height 29
type input "1"
click at [583, 612] on input "text" at bounding box center [575, 617] width 101 height 26
click at [537, 656] on span "cm" at bounding box center [567, 653] width 146 height 25
type input "cm"
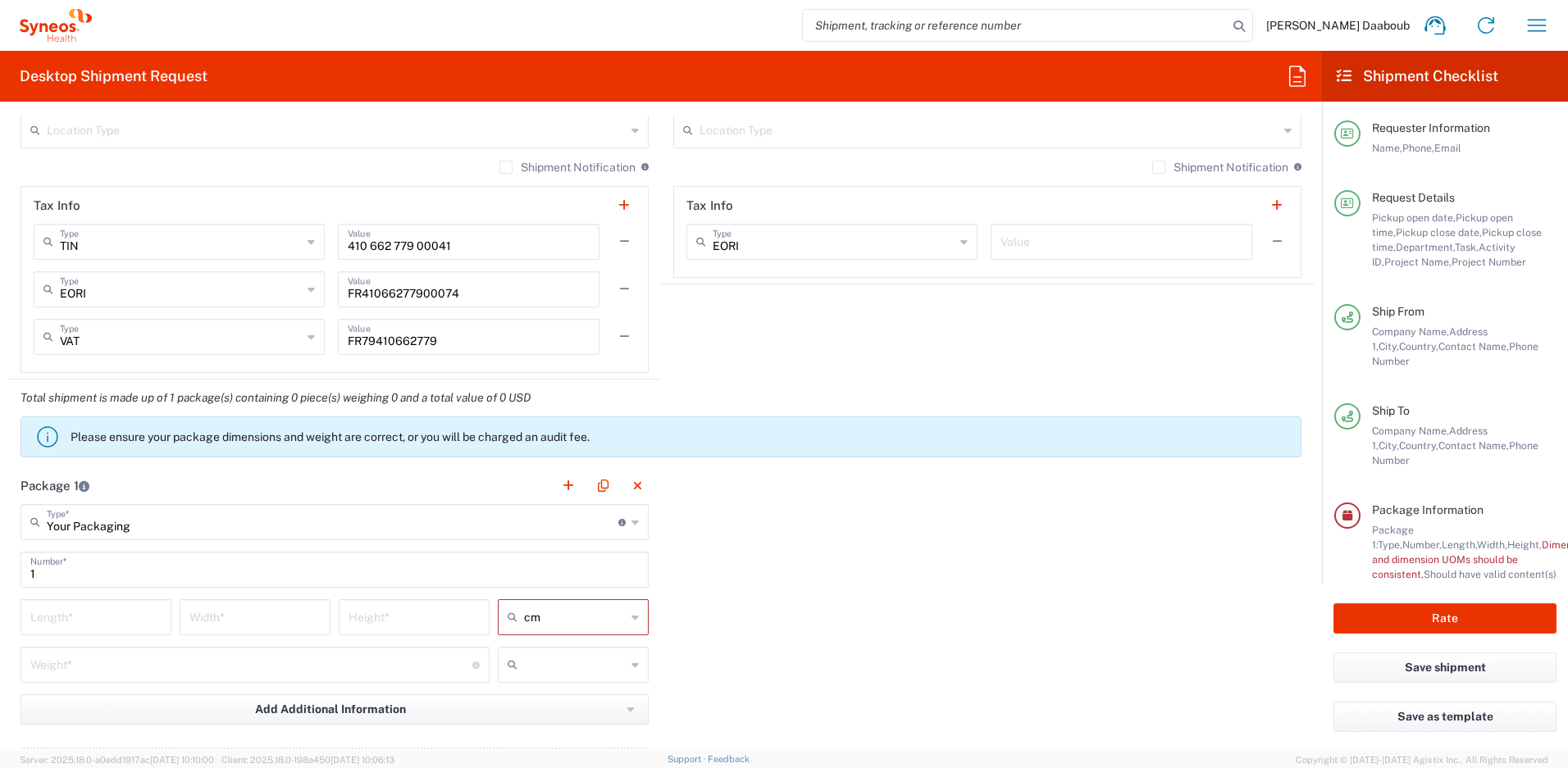
click at [537, 652] on input "text" at bounding box center [575, 665] width 101 height 26
click at [528, 697] on span "kgs" at bounding box center [567, 700] width 146 height 25
type input "kgs"
click at [97, 626] on input "number" at bounding box center [96, 616] width 131 height 29
type input "50"
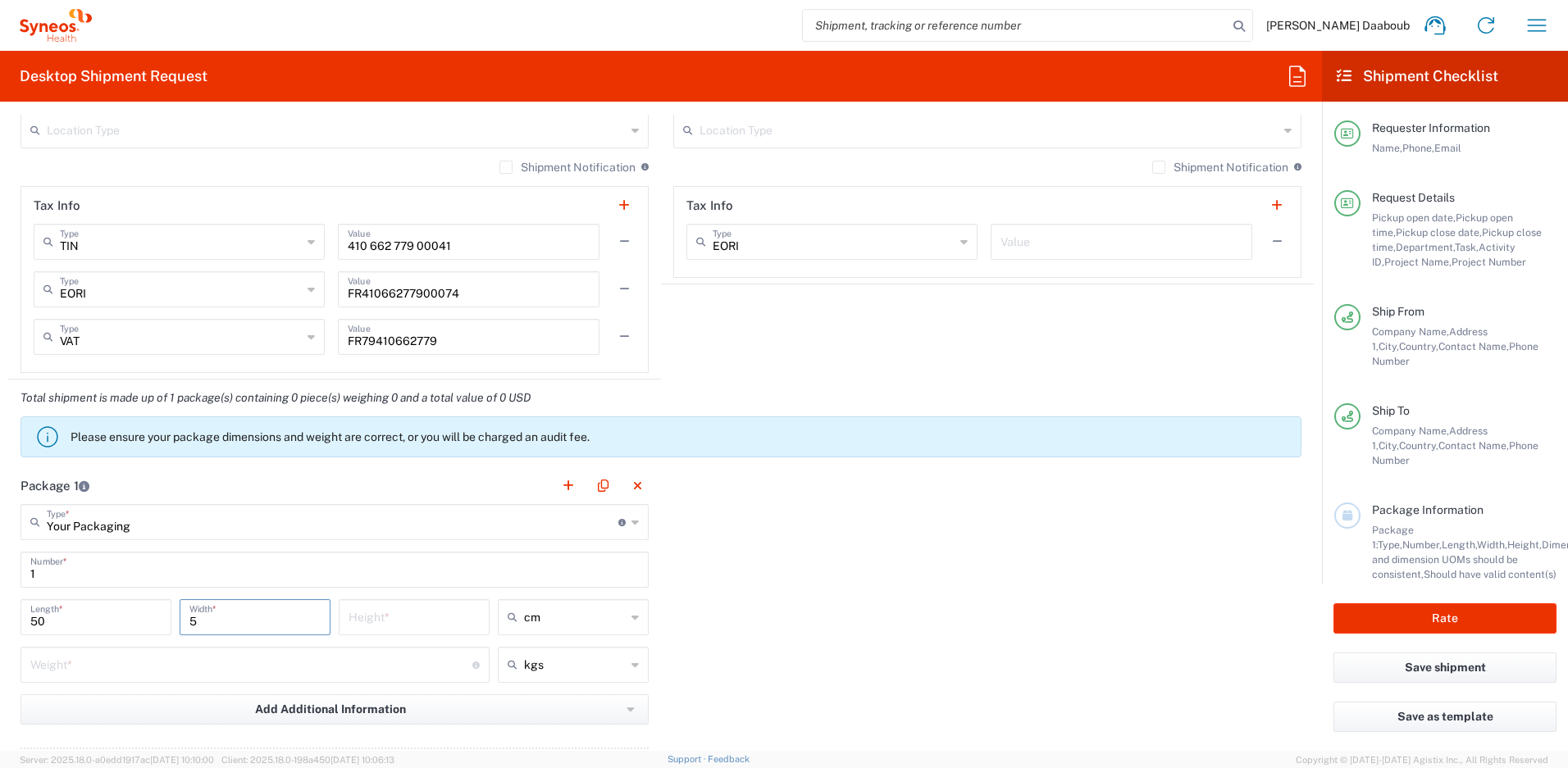
type input "5"
type input "10"
click at [102, 659] on input "number" at bounding box center [252, 664] width 442 height 29
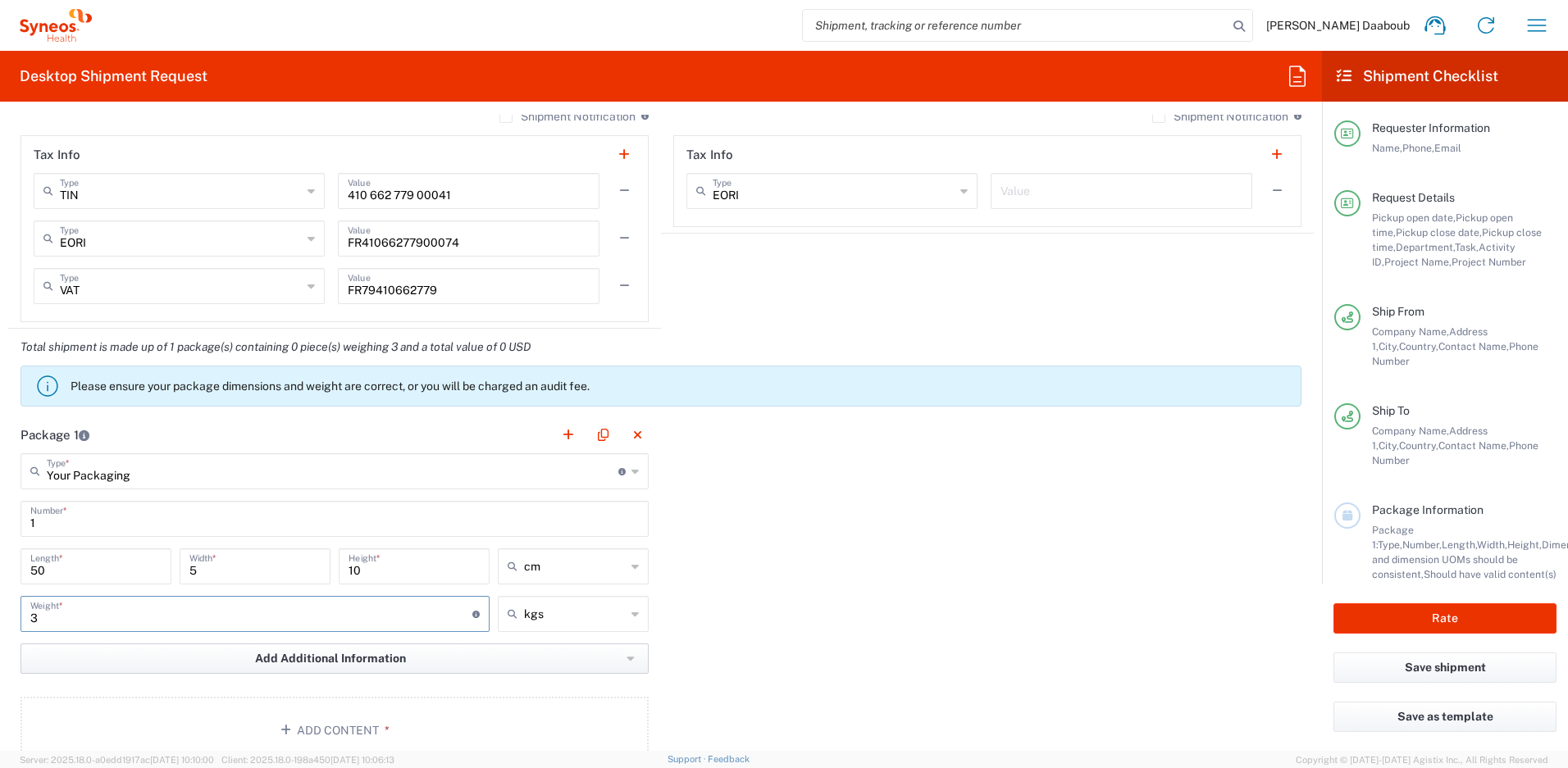
scroll to position [1498, 0]
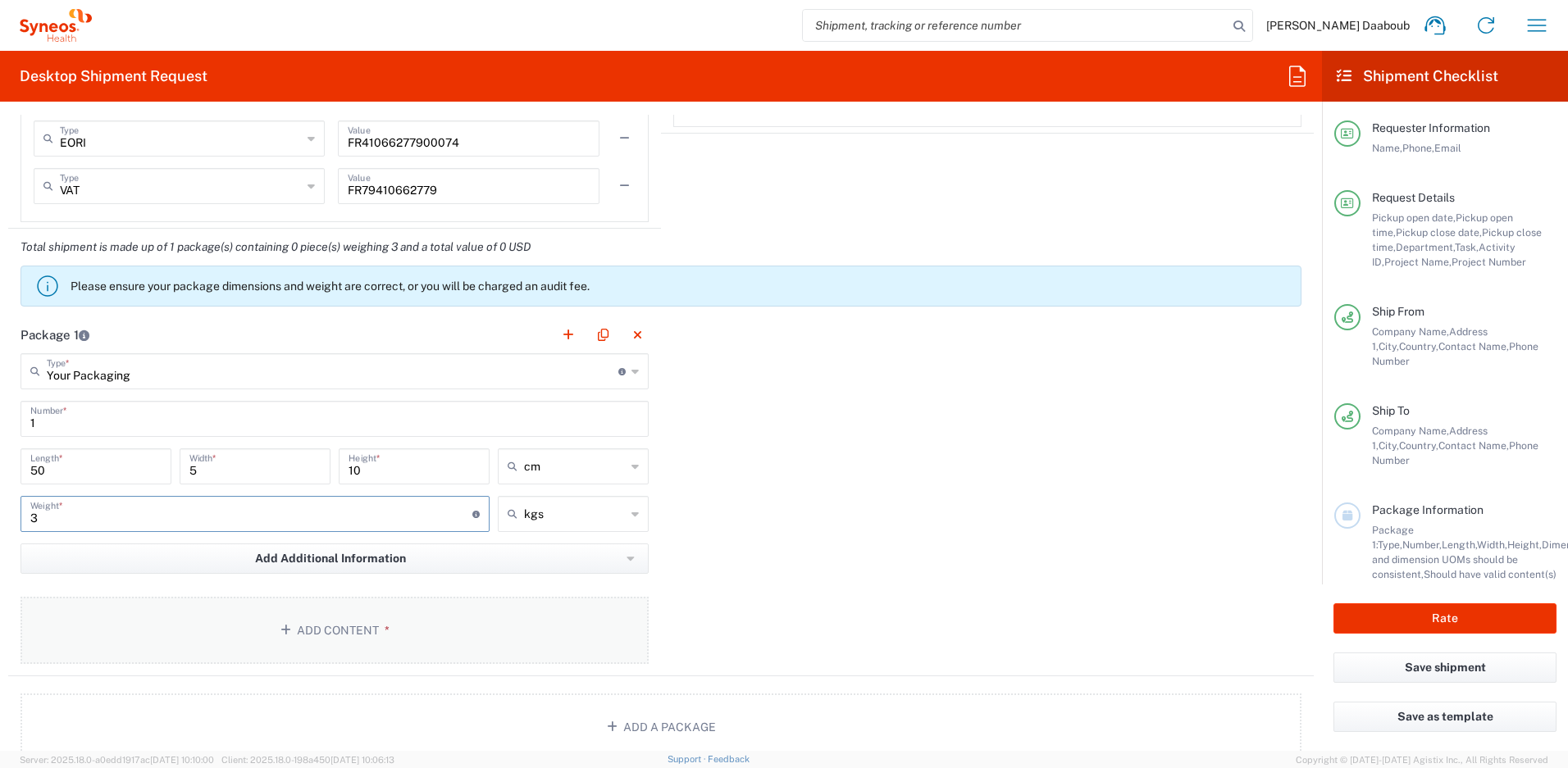
type input "3"
click at [312, 619] on button "Add Content *" at bounding box center [335, 631] width 628 height 67
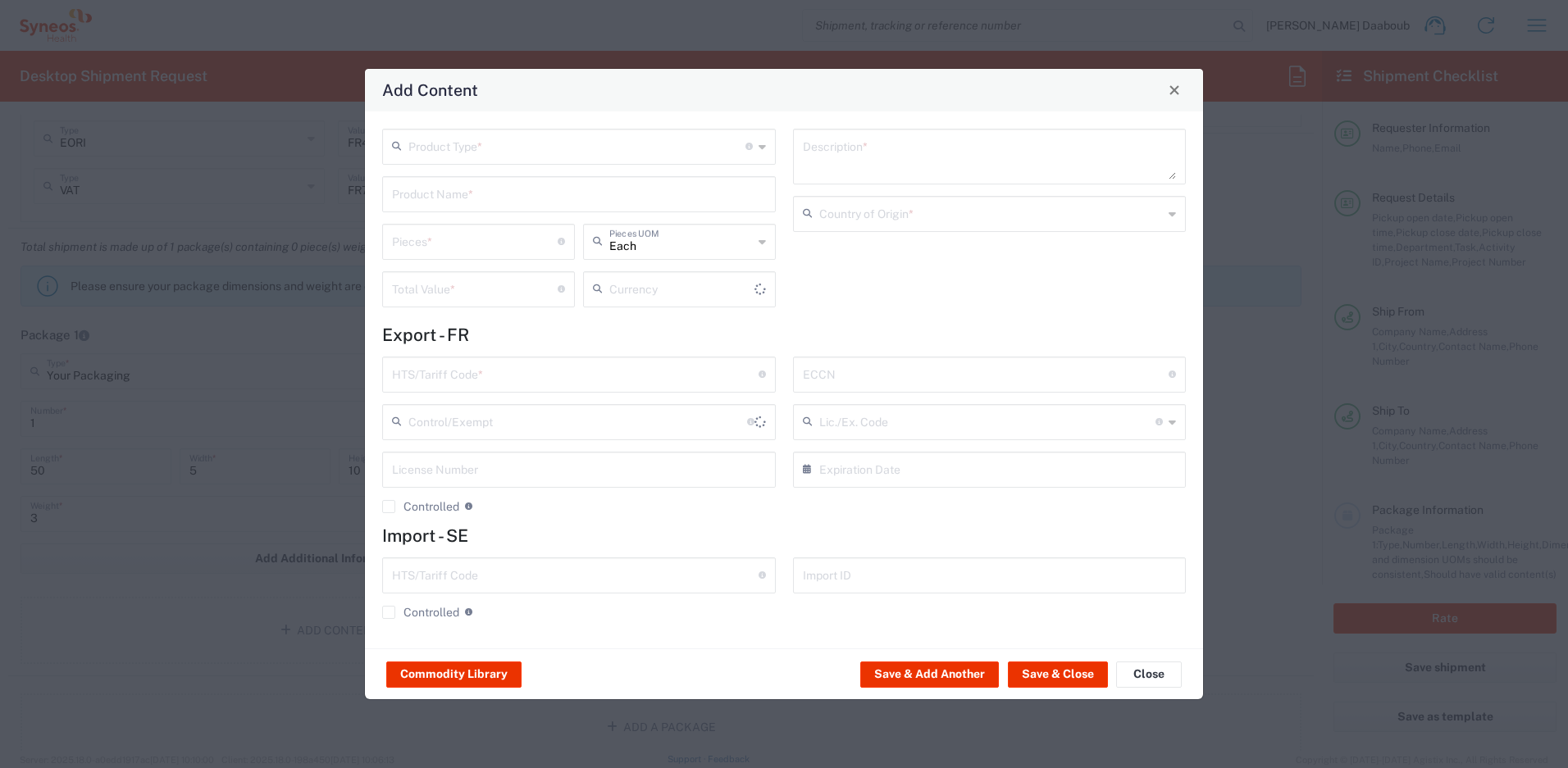
type input "US Dollar"
click at [462, 143] on input "text" at bounding box center [576, 146] width 337 height 29
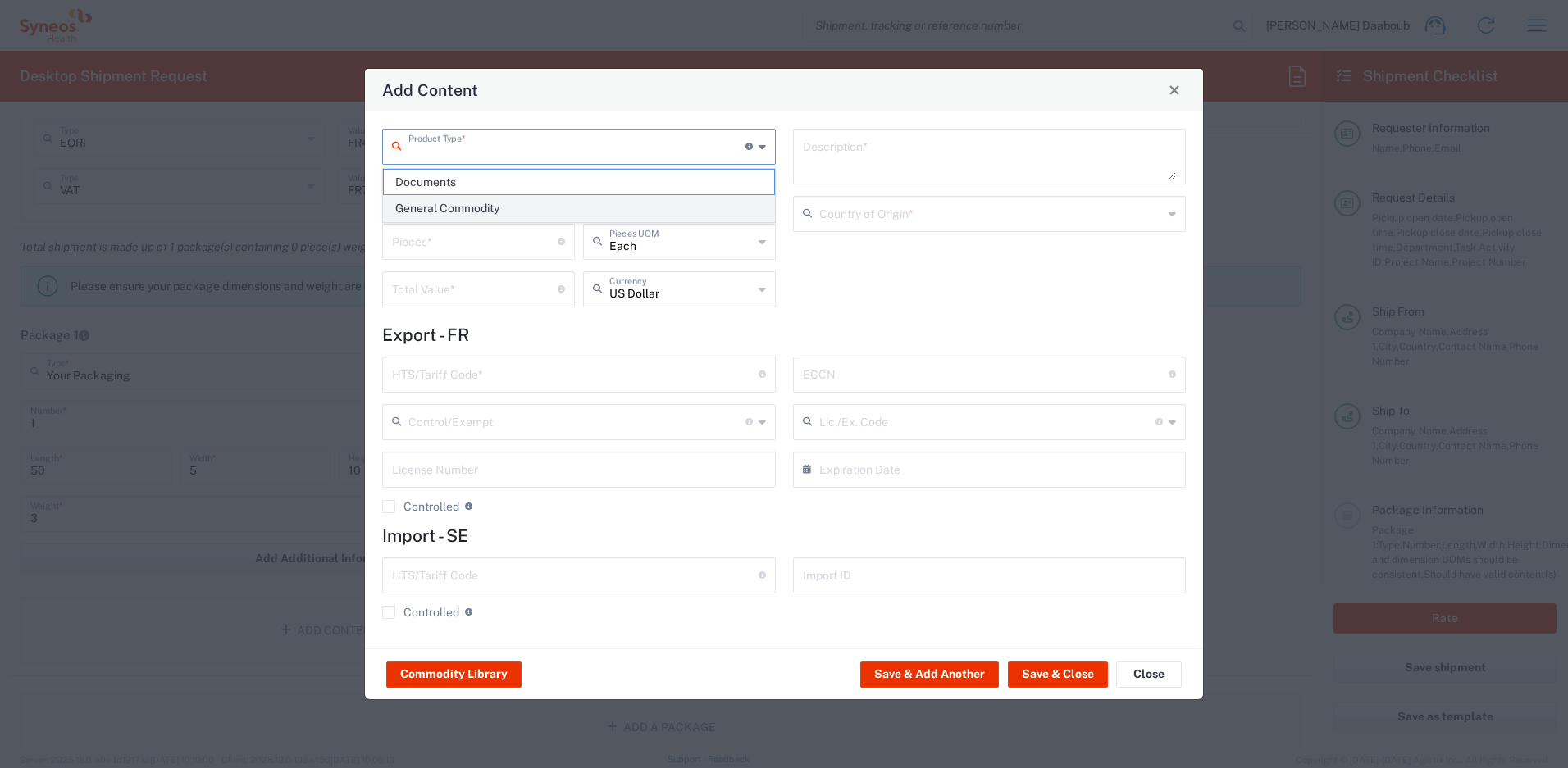
click at [442, 206] on span "General Commodity" at bounding box center [578, 209] width 390 height 25
type input "General Commodity"
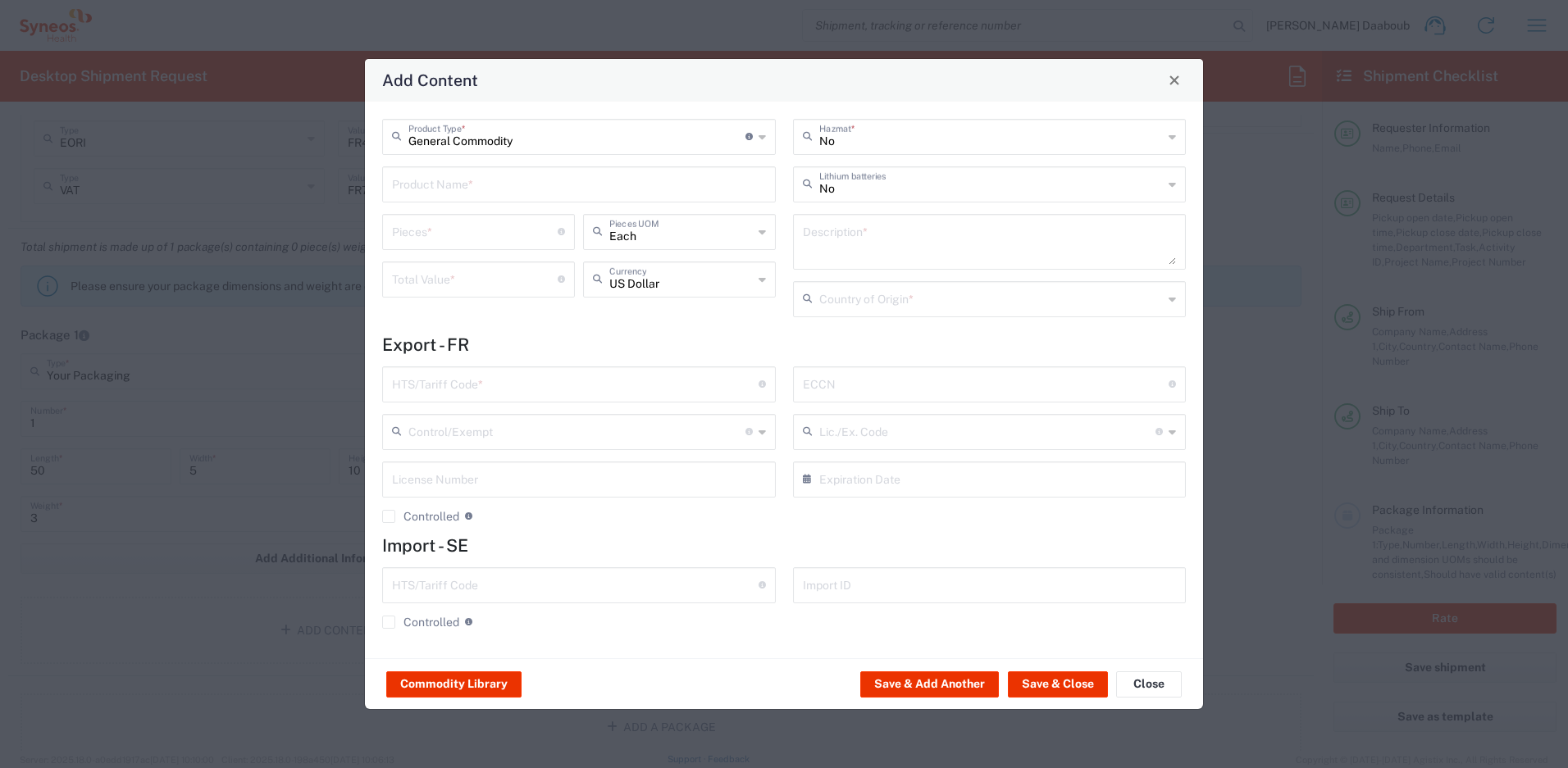
click at [463, 195] on input "text" at bounding box center [578, 184] width 374 height 29
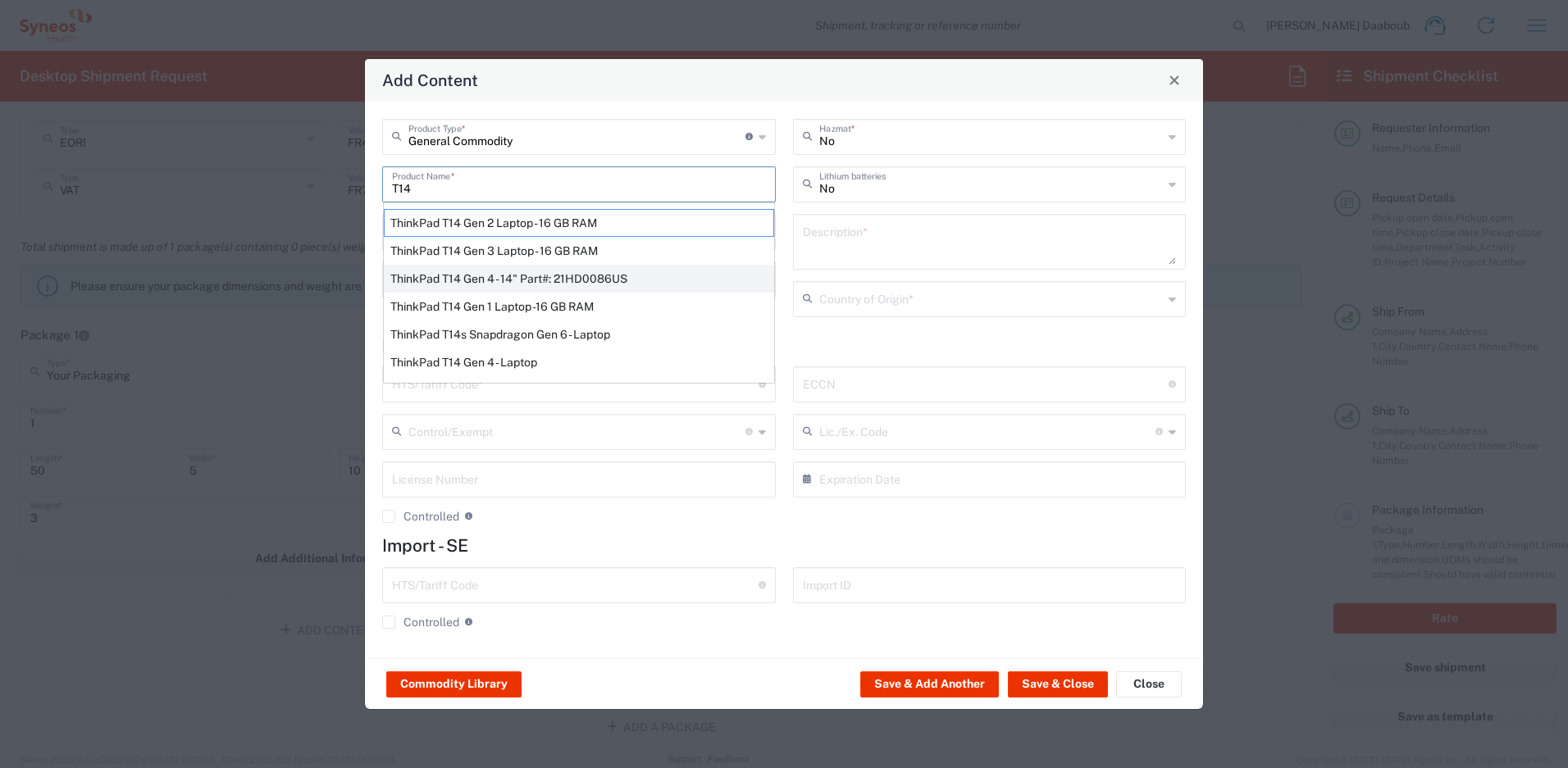
click at [486, 276] on div "ThinkPad T14 Gen 4 - 14" Part#: 21HD0086US" at bounding box center [578, 279] width 390 height 28
type input "ThinkPad T14 Gen 4 - 14" Part#: 21HD0086US"
type input "1"
type textarea "vPro Enterprise; 16 GB RAM; 256 GB SSD;"
type input "[GEOGRAPHIC_DATA]"
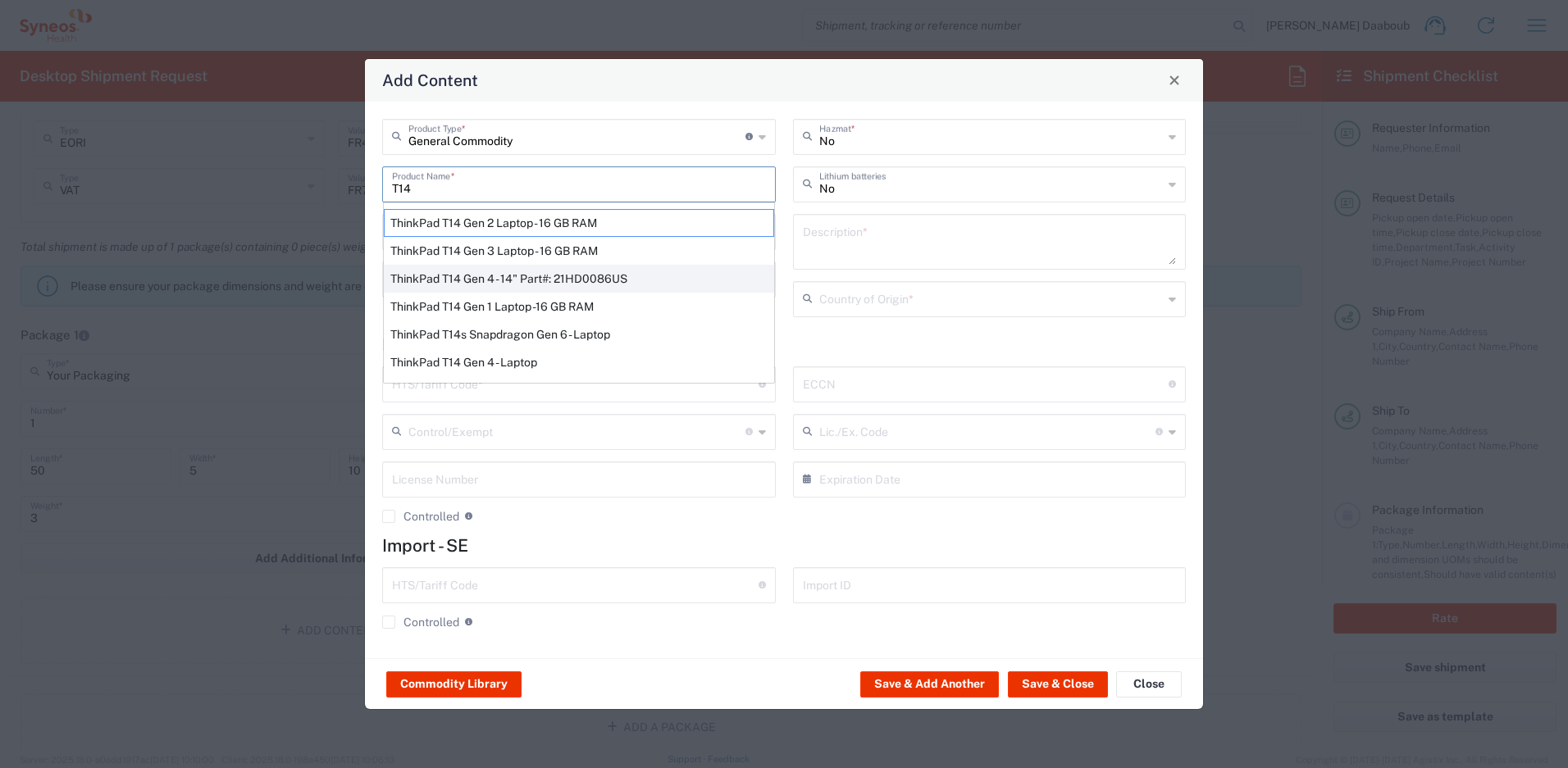
type input "8471.30.0000"
type input "BIS"
type input "5A992.c"
type input "Yes"
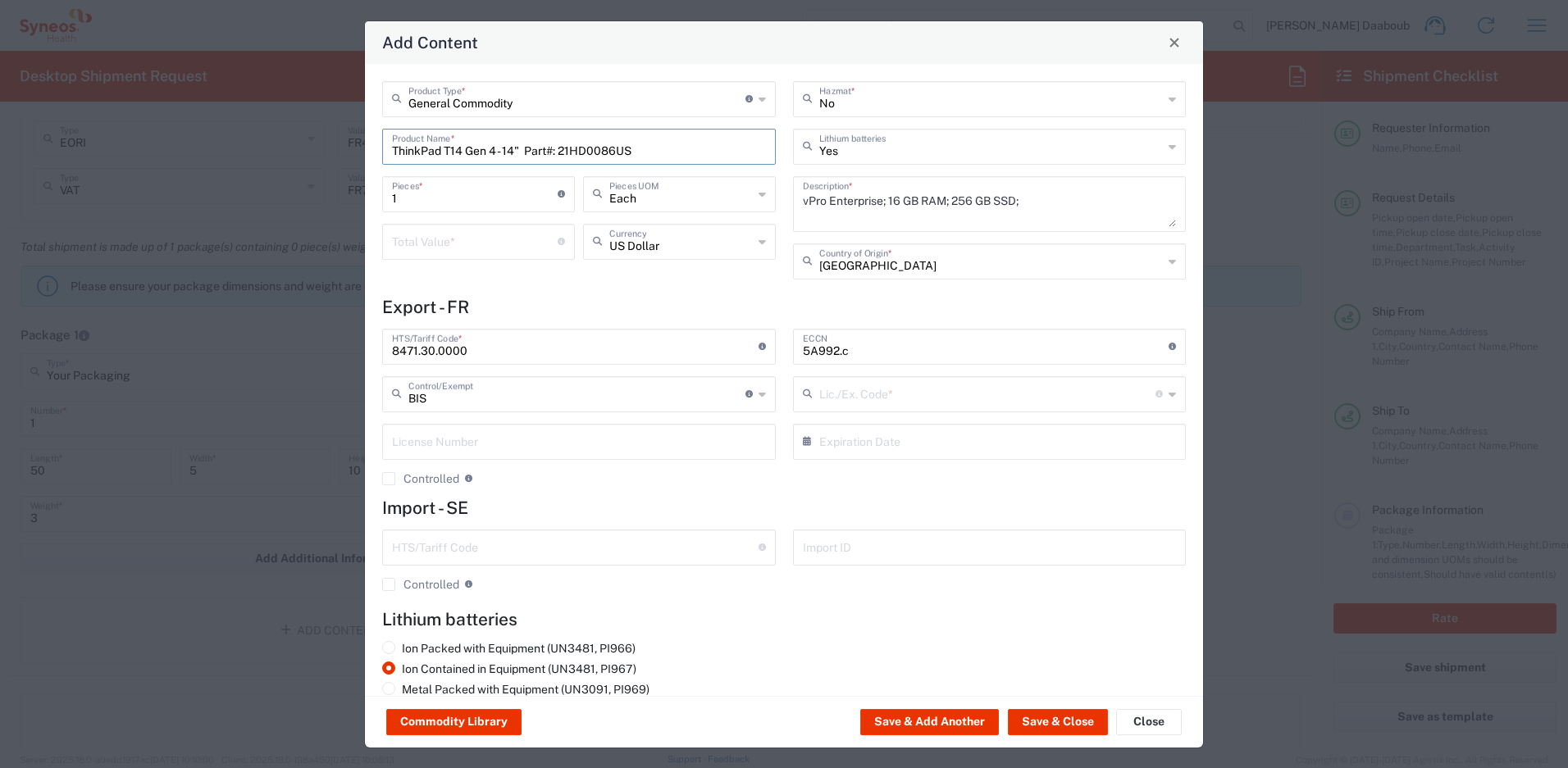
type input "NLR - No License Required"
click at [469, 250] on input "number" at bounding box center [474, 241] width 166 height 29
type input "1000"
click at [1058, 732] on button "Save & Close" at bounding box center [1058, 722] width 100 height 26
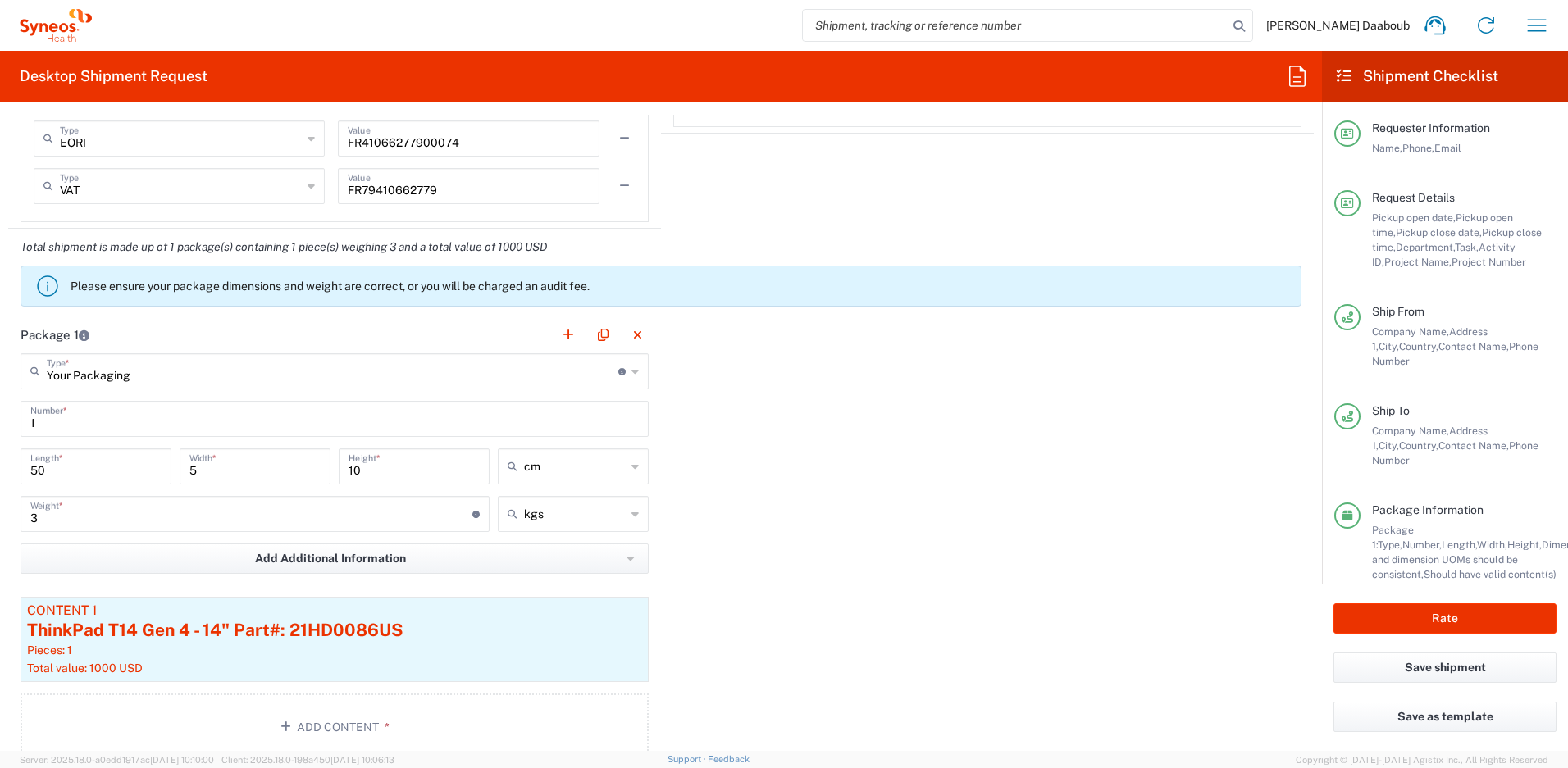
scroll to position [2291, 0]
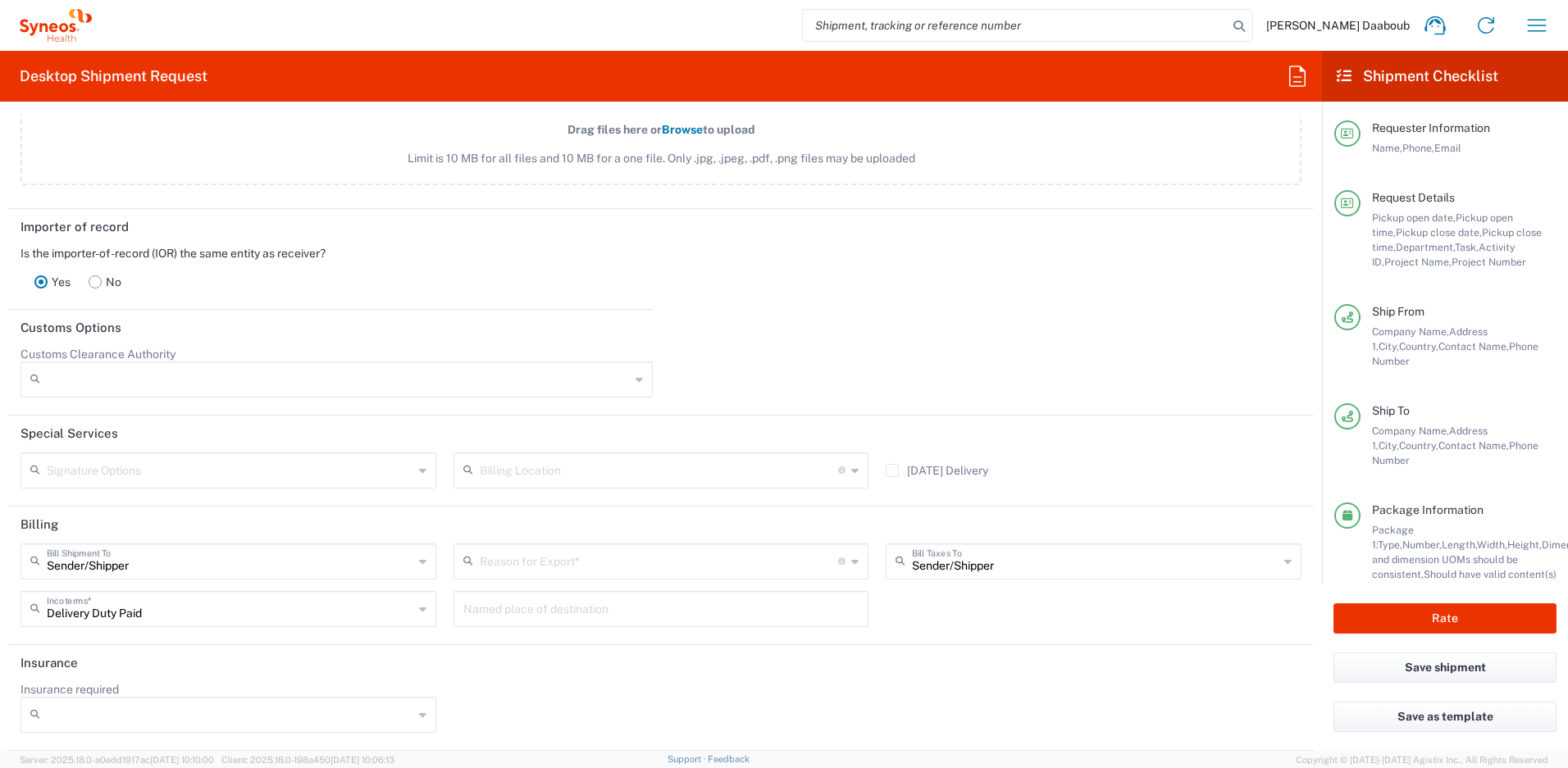
drag, startPoint x: 636, startPoint y: 564, endPoint x: 609, endPoint y: 573, distance: 28.5
click at [635, 564] on input "text" at bounding box center [659, 561] width 359 height 29
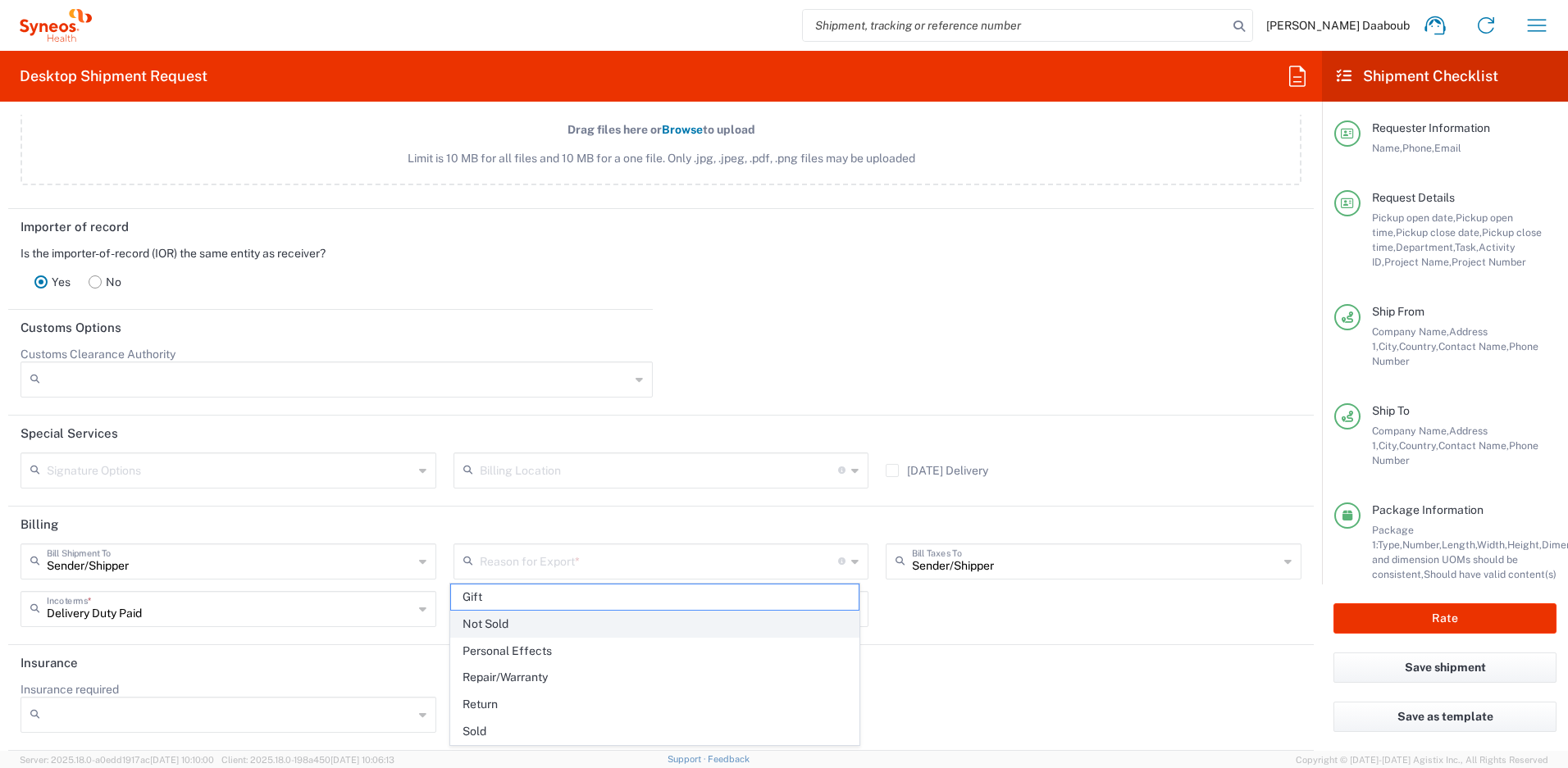
click at [481, 629] on span "Not Sold" at bounding box center [655, 624] width 408 height 25
type input "Not Sold"
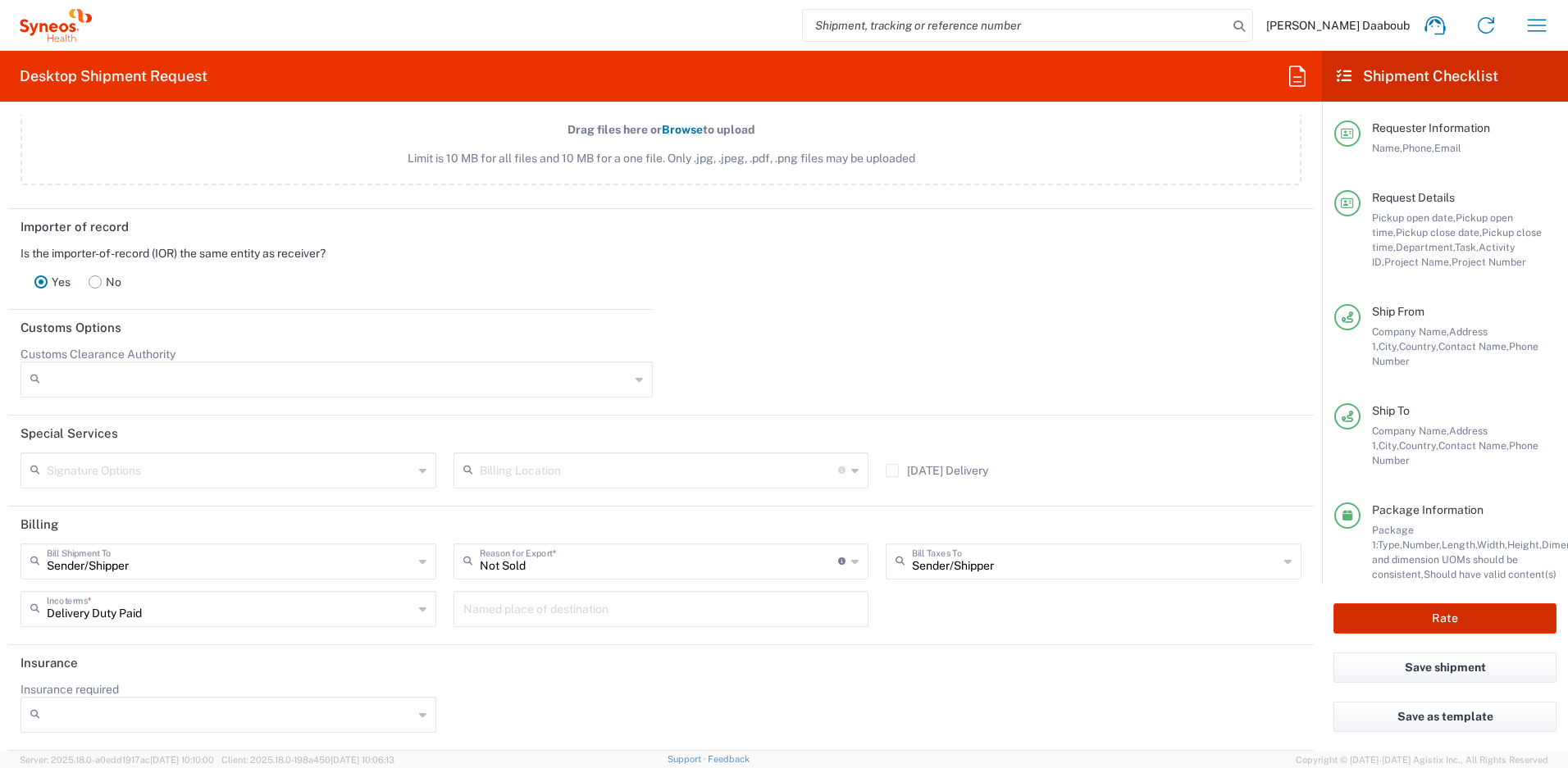
click at [1454, 621] on button "Rate" at bounding box center [1445, 619] width 223 height 31
type input "4510 DEPARTMENTAL EXPENSE"
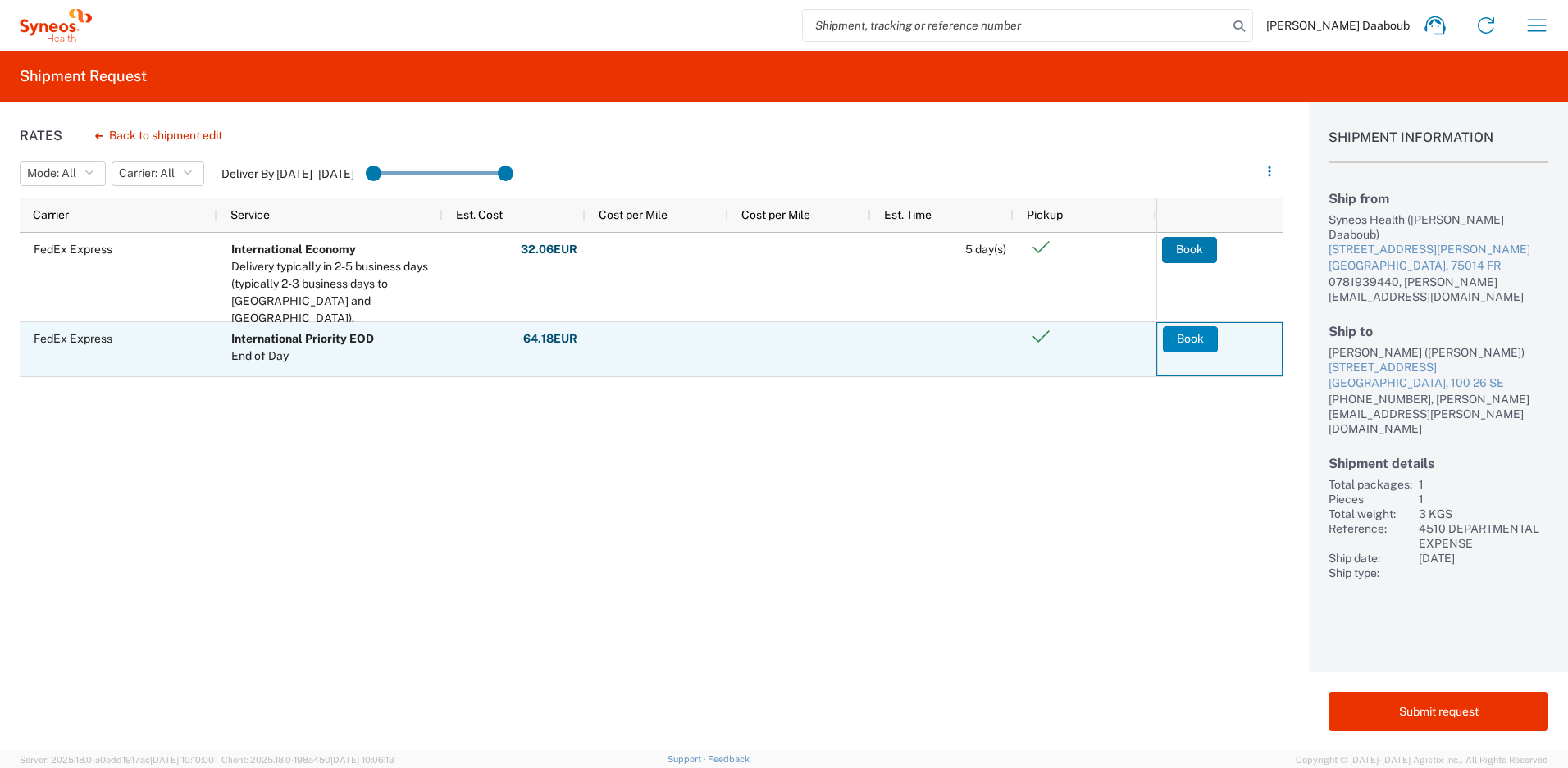
click at [1179, 345] on button "Book" at bounding box center [1190, 339] width 55 height 26
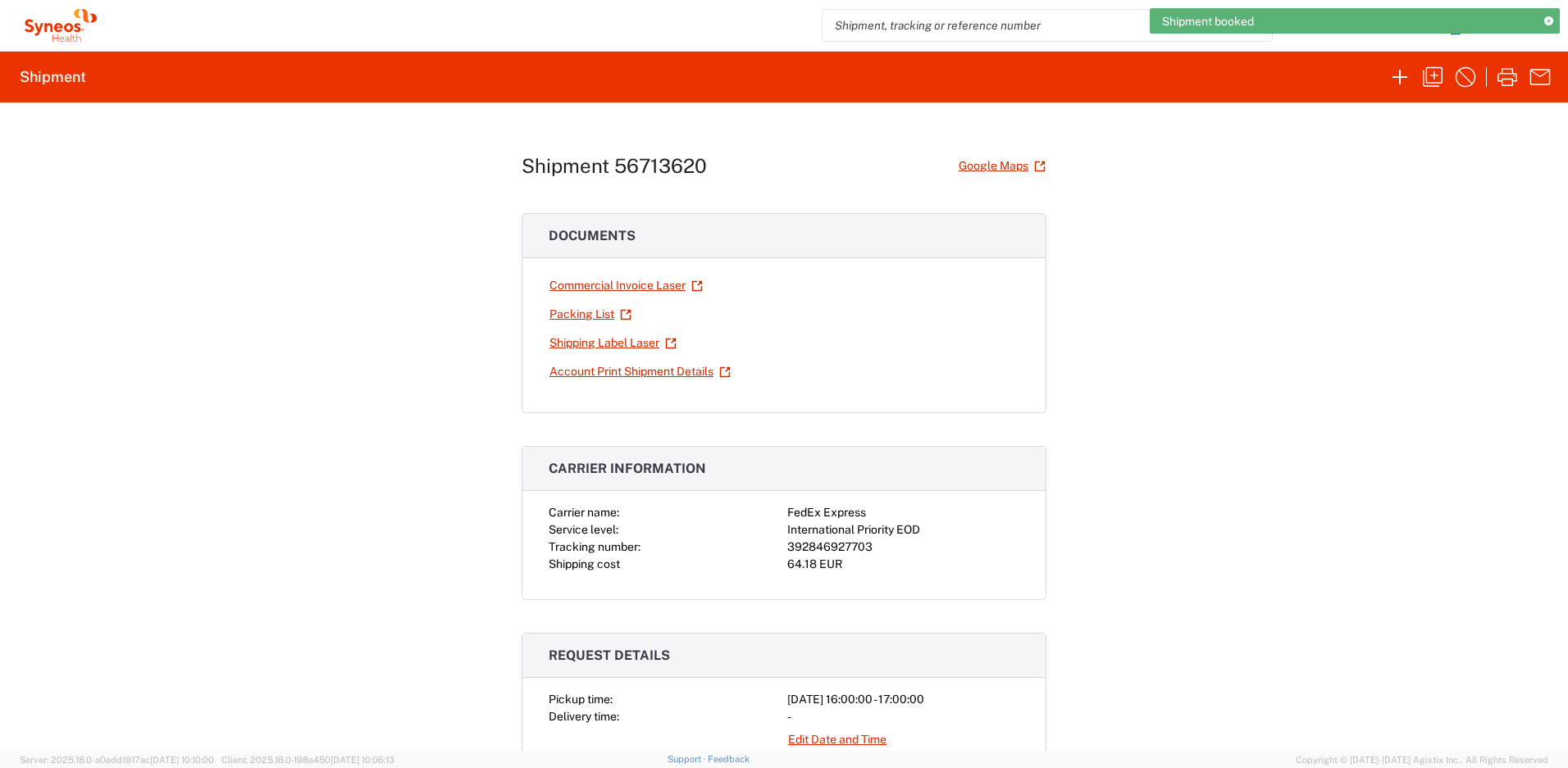
click at [849, 548] on div "392846927703" at bounding box center [903, 547] width 233 height 17
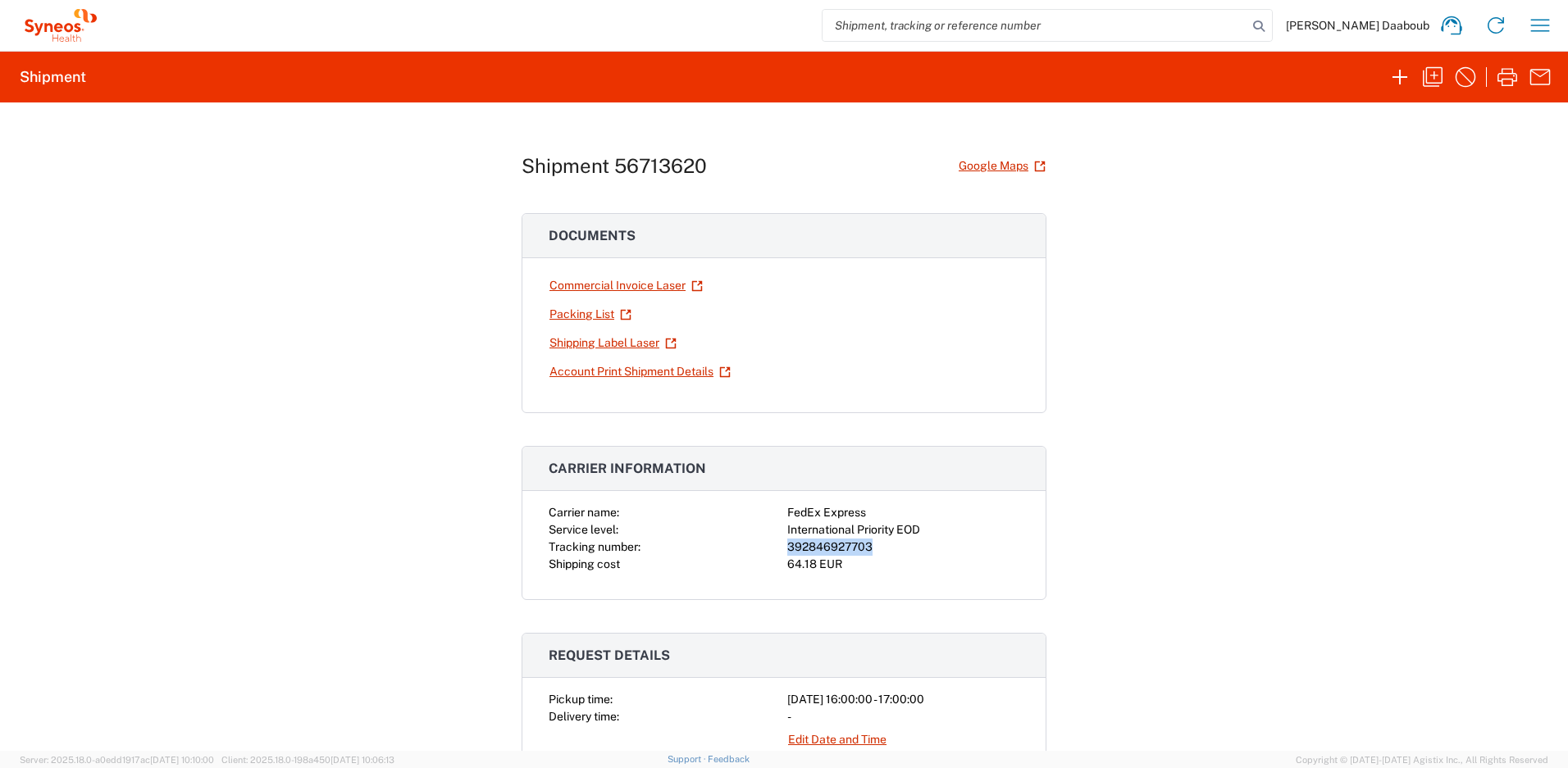
copy div "392846927703"
click at [646, 346] on link "Shipping Label Laser" at bounding box center [613, 343] width 128 height 29
click at [1013, 315] on div "Commercial Invoice Laser Packing List Shipping Label Laser Account Print Shipme…" at bounding box center [784, 342] width 523 height 141
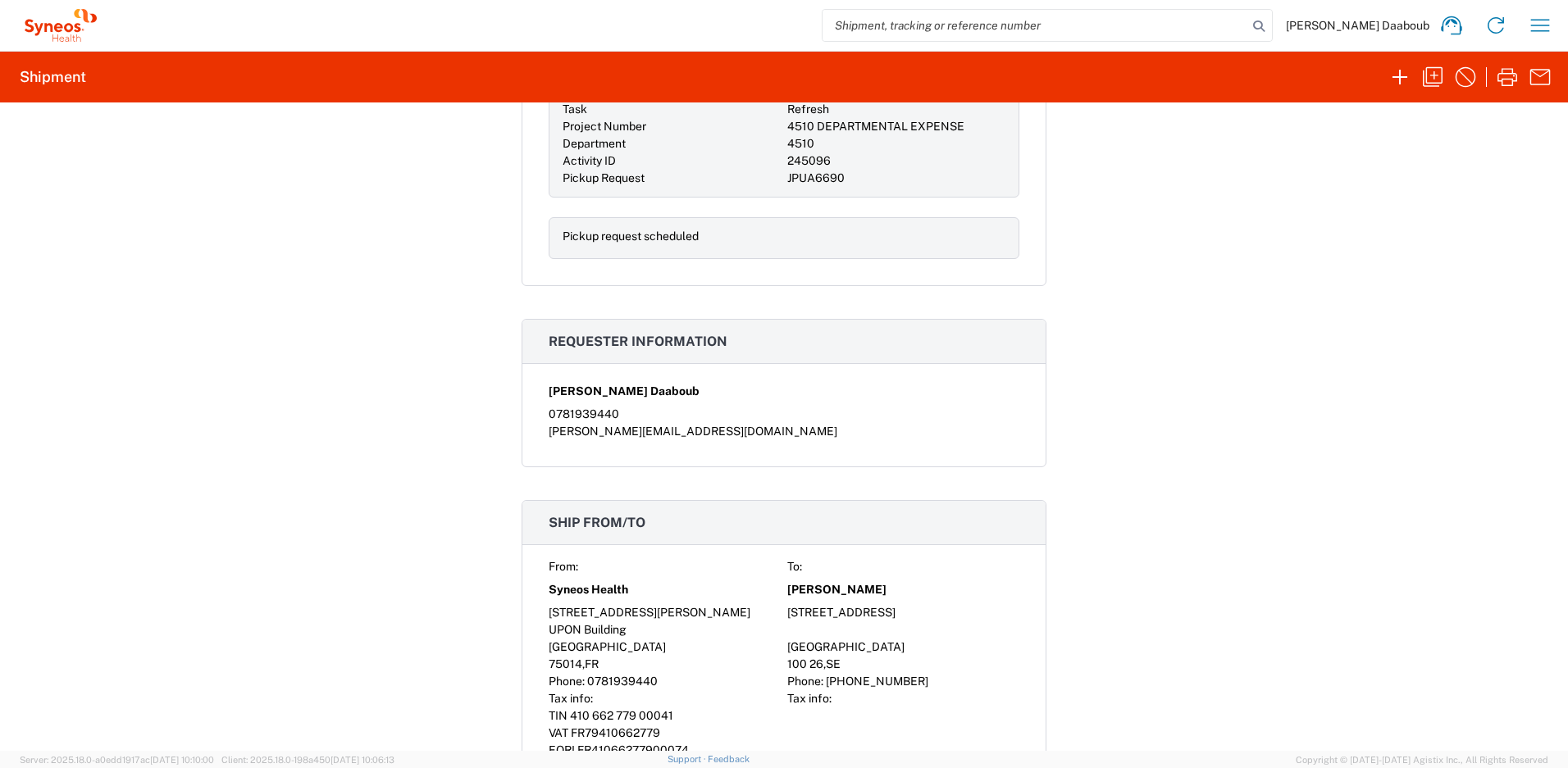
scroll to position [398, 0]
